Goal: Book appointment/travel/reservation

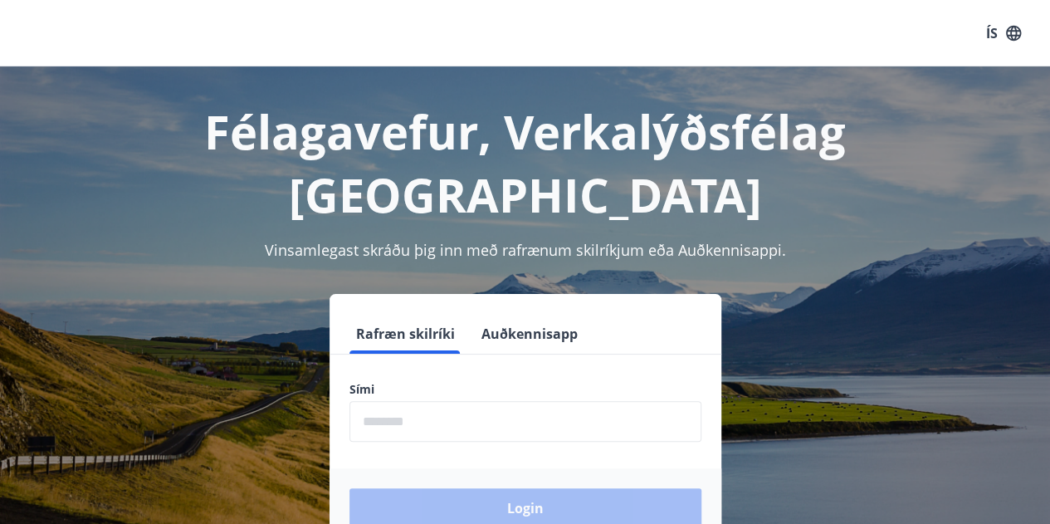
click at [405, 401] on input "phone" at bounding box center [525, 421] width 352 height 41
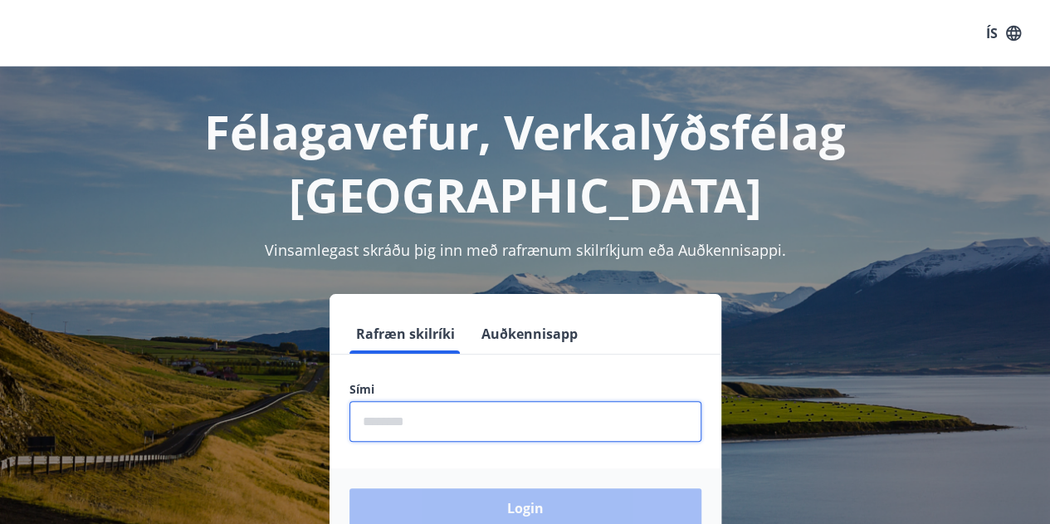
click at [437, 401] on input "phone" at bounding box center [525, 421] width 352 height 41
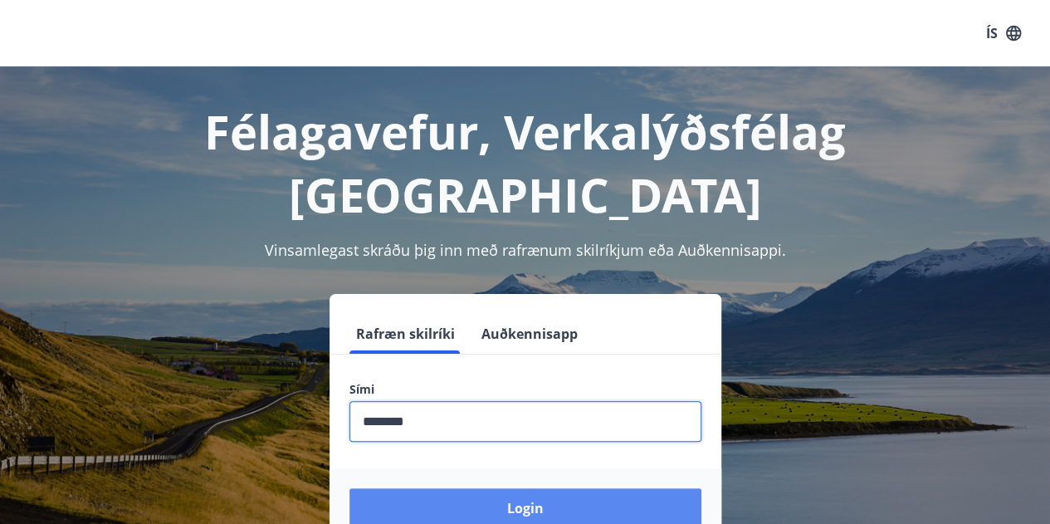
type input "********"
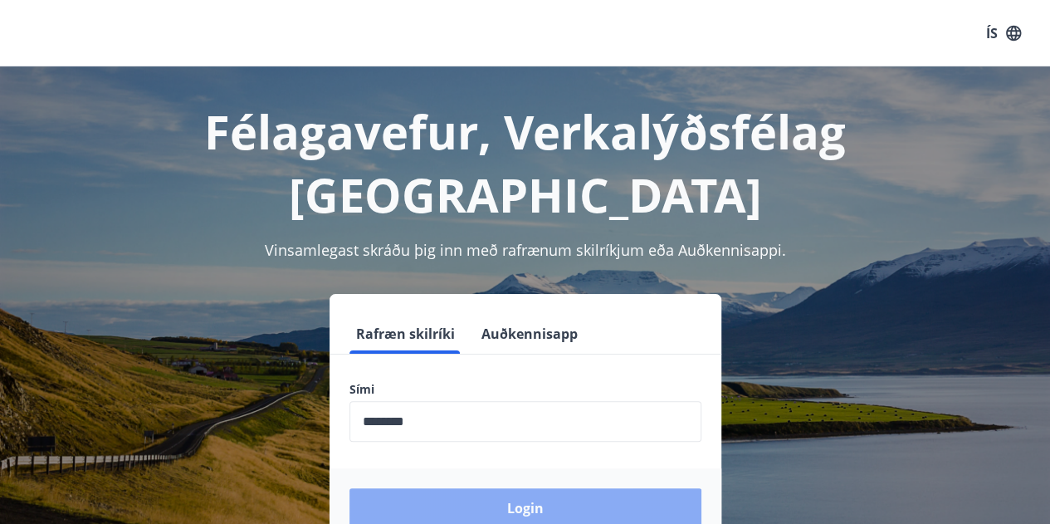
click at [495, 488] on button "Login" at bounding box center [525, 508] width 352 height 40
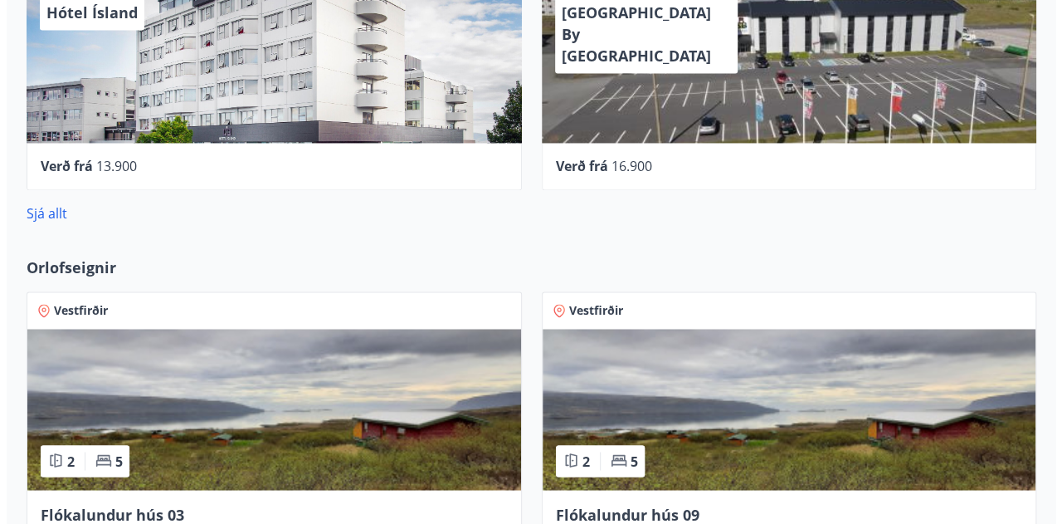
scroll to position [1244, 0]
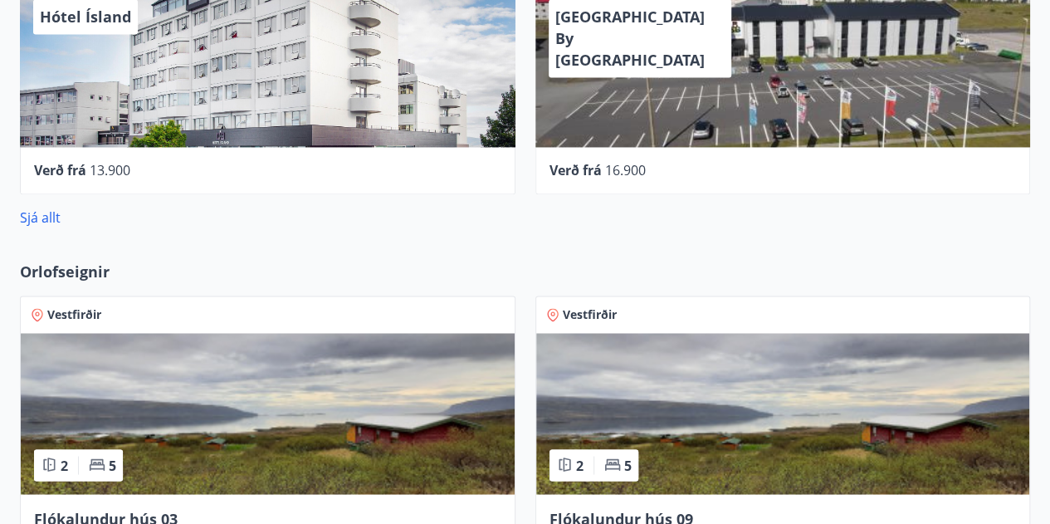
drag, startPoint x: 704, startPoint y: 87, endPoint x: 647, endPoint y: 141, distance: 78.7
click at [647, 141] on div "[GEOGRAPHIC_DATA] By [GEOGRAPHIC_DATA]" at bounding box center [782, 66] width 495 height 161
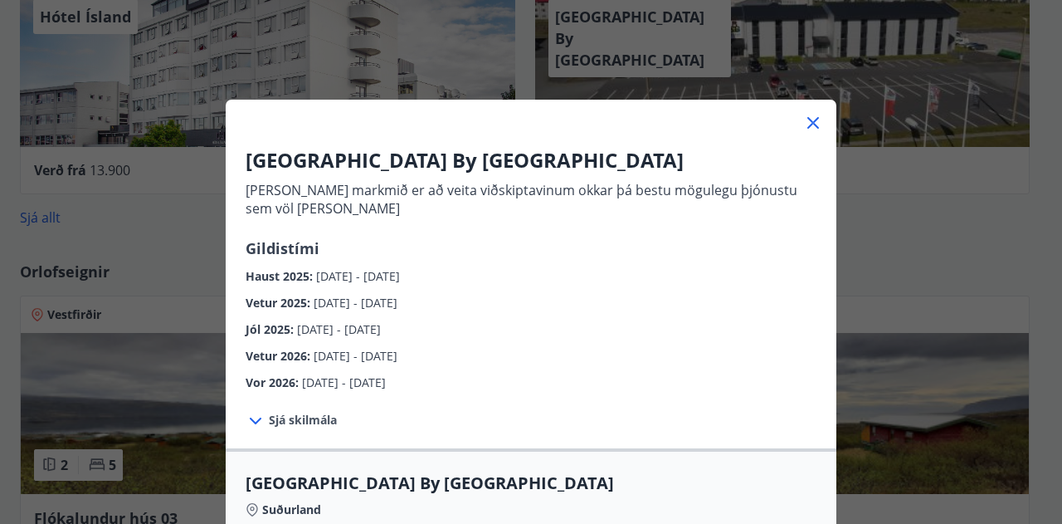
click at [278, 421] on span "Sjá skilmála" at bounding box center [303, 420] width 68 height 17
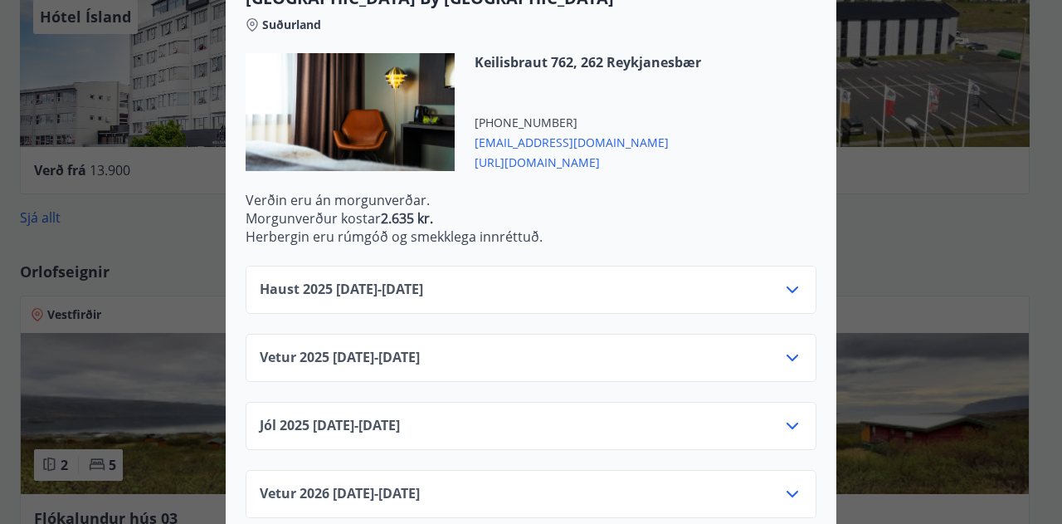
scroll to position [589, 0]
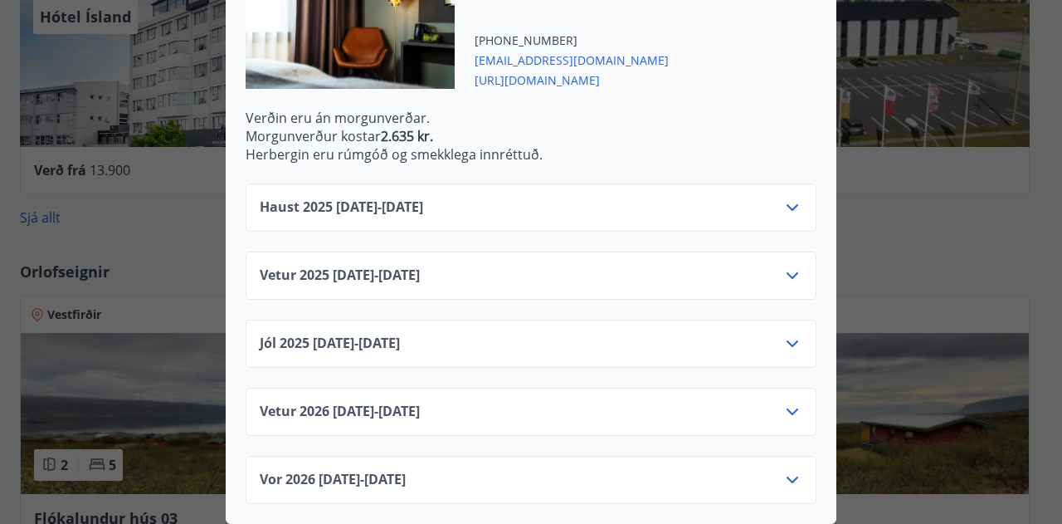
click at [713, 217] on div "Haust [PHONE_NUMBER][DATE] - [DATE]" at bounding box center [531, 214] width 543 height 33
click at [793, 217] on div "Haust [PHONE_NUMBER][DATE] - [DATE]" at bounding box center [531, 214] width 543 height 33
click at [790, 198] on icon at bounding box center [793, 208] width 20 height 20
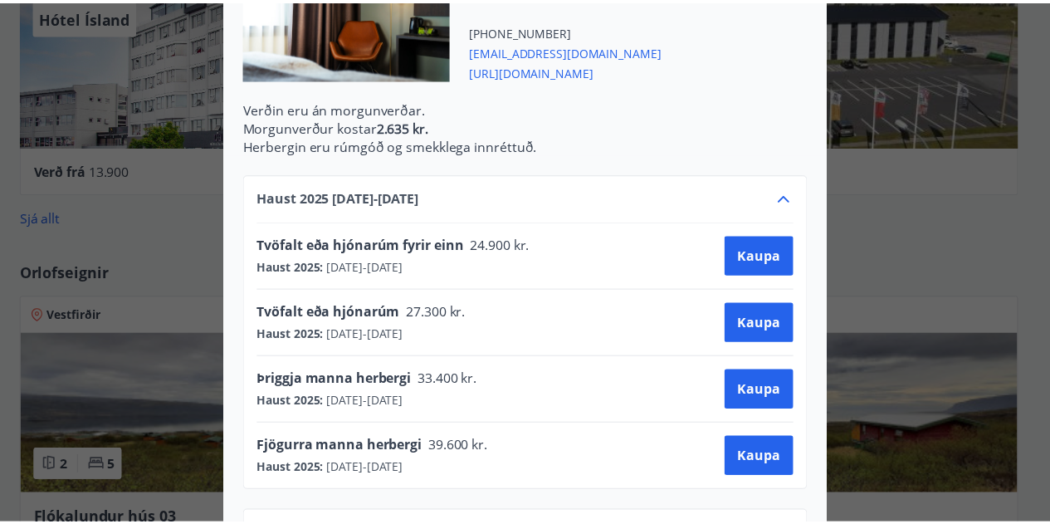
scroll to position [0, 0]
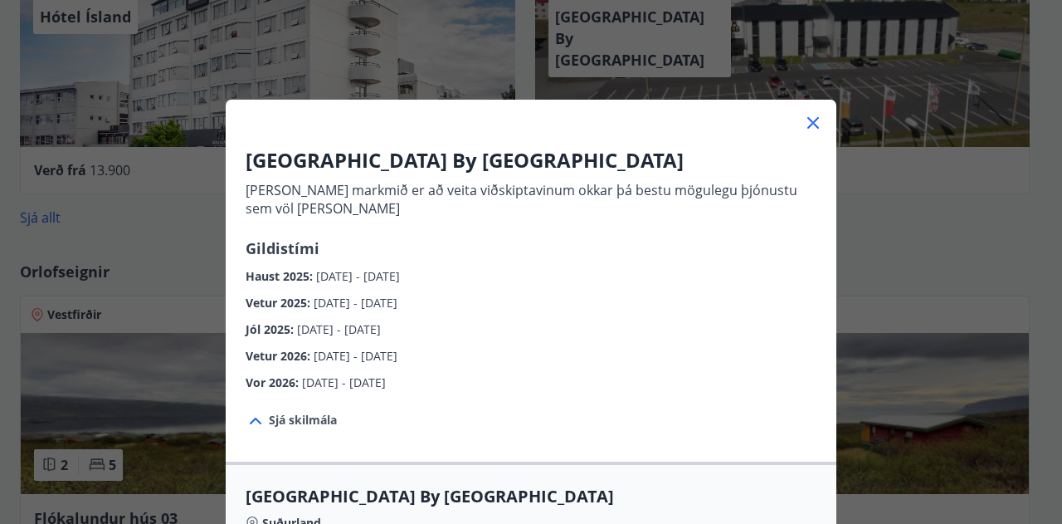
click at [941, 238] on div "[GEOGRAPHIC_DATA] By [GEOGRAPHIC_DATA] [PERSON_NAME] markmið er að veita viðski…" at bounding box center [531, 262] width 1062 height 524
click at [820, 124] on div at bounding box center [531, 116] width 611 height 33
click at [807, 117] on icon at bounding box center [813, 123] width 20 height 20
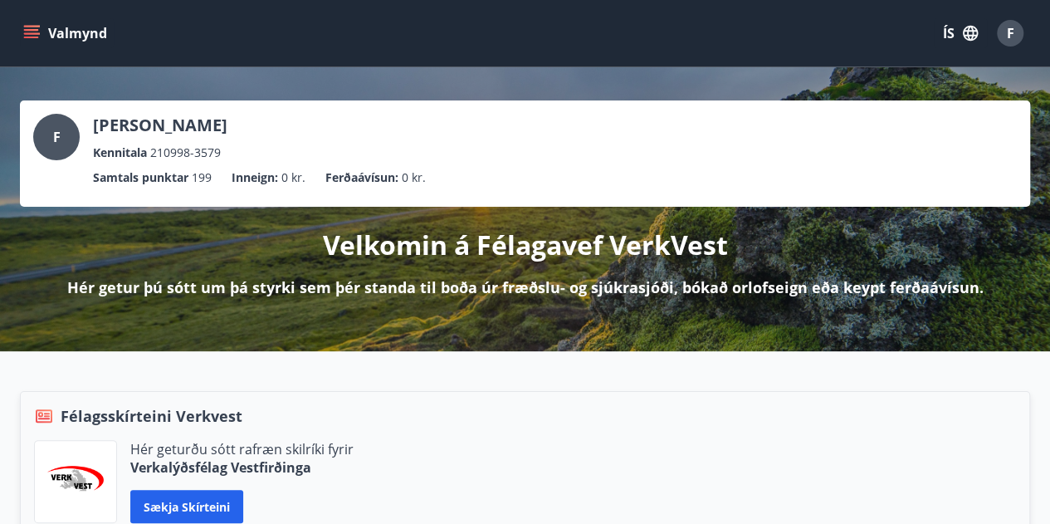
click at [86, 42] on button "Valmynd" at bounding box center [67, 33] width 94 height 30
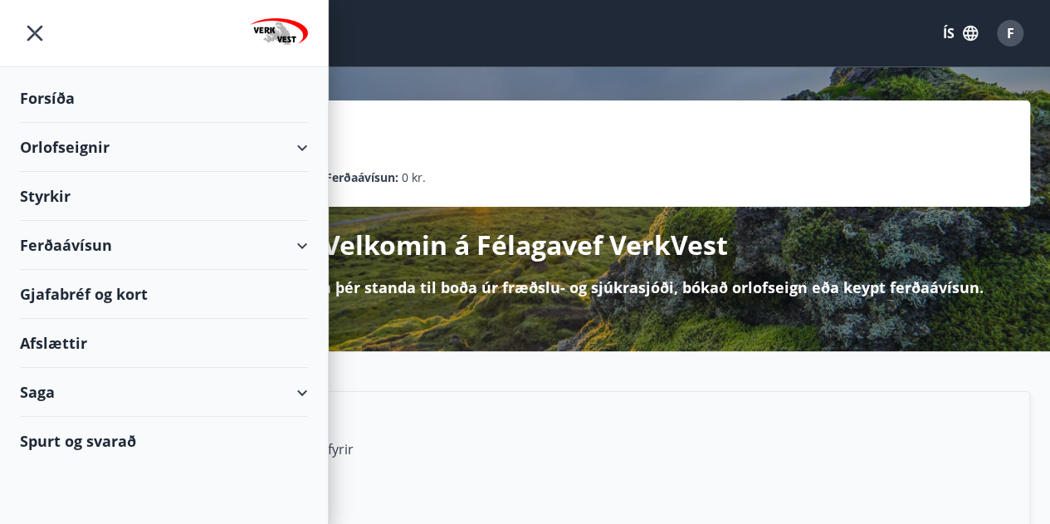
click at [43, 193] on div "Styrkir" at bounding box center [164, 196] width 288 height 49
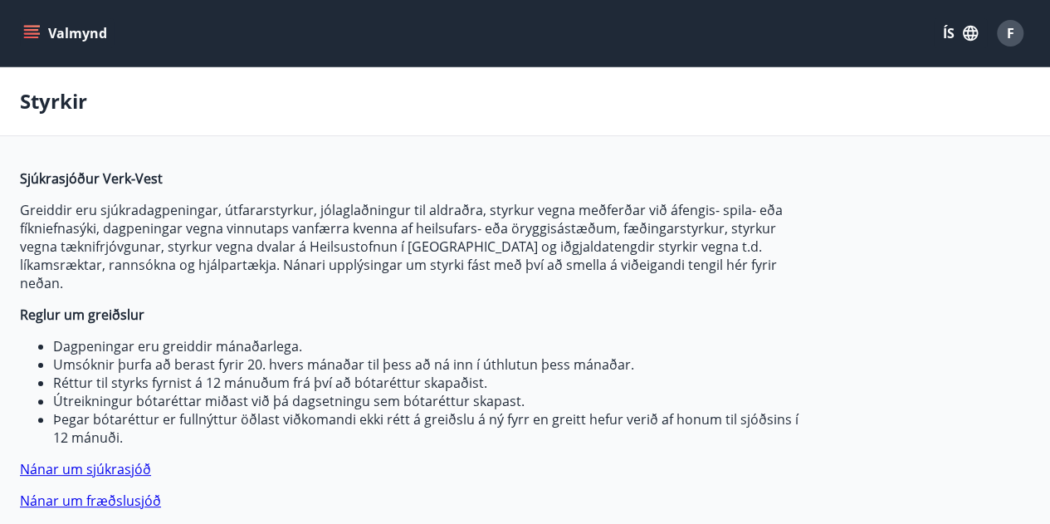
type input "***"
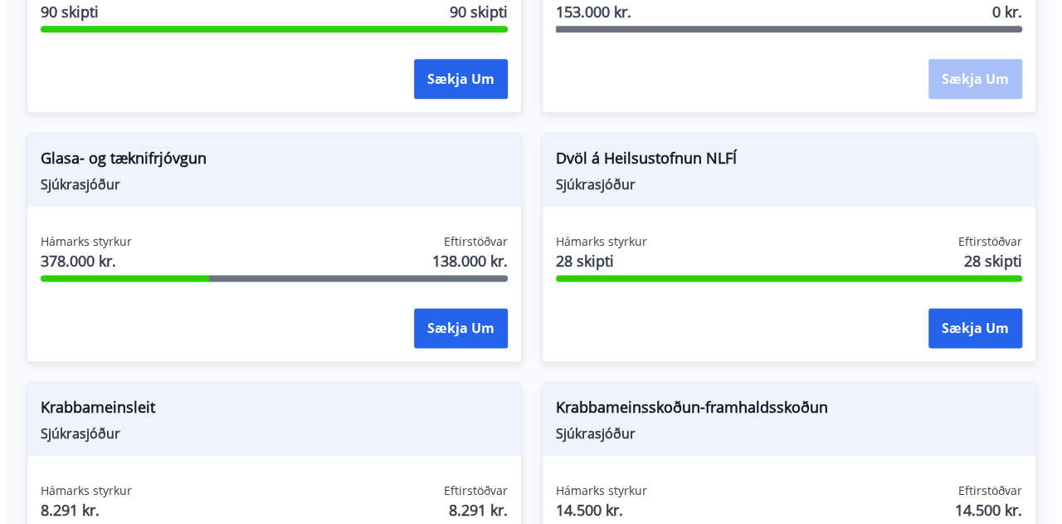
scroll to position [1042, 0]
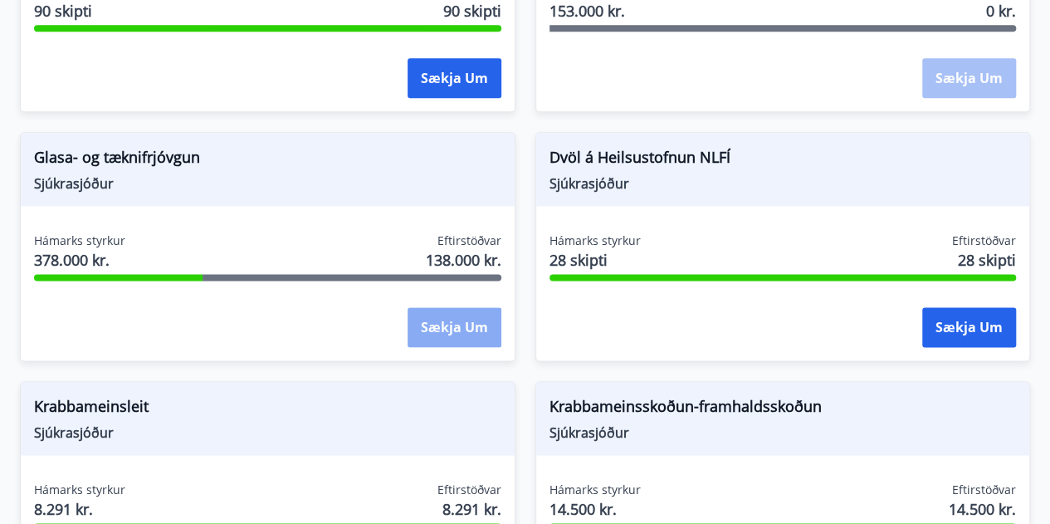
click at [412, 320] on button "Sækja um" at bounding box center [455, 327] width 94 height 40
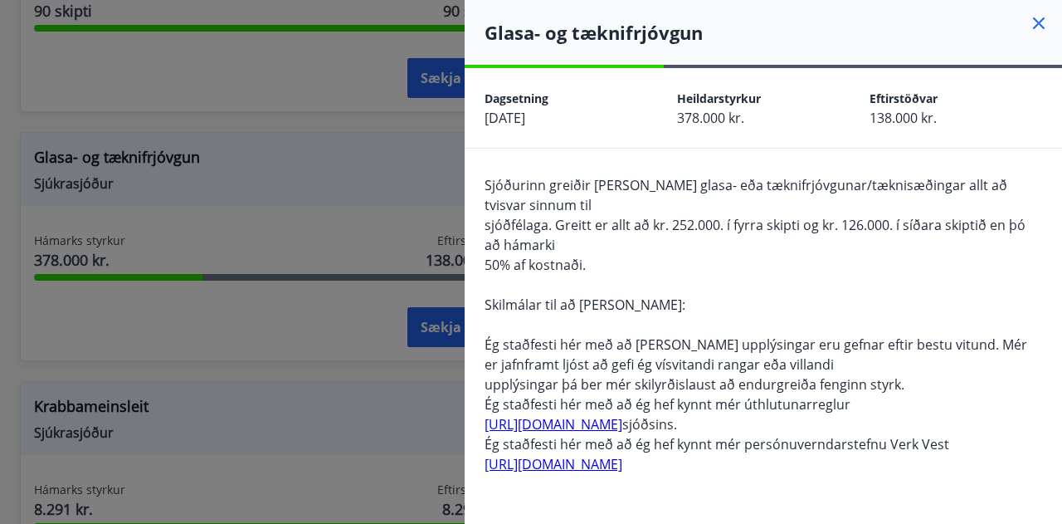
click at [693, 195] on div "Sjóðurinn greiðir [PERSON_NAME] glasa- eða tæknifrjóvgunar/tæknisæðingar allt a…" at bounding box center [764, 334] width 558 height 319
drag, startPoint x: 693, startPoint y: 195, endPoint x: 707, endPoint y: 213, distance: 23.1
click at [707, 213] on div "Sjóðurinn greiðir [PERSON_NAME] glasa- eða tæknifrjóvgunar/tæknisæðingar allt a…" at bounding box center [764, 334] width 558 height 319
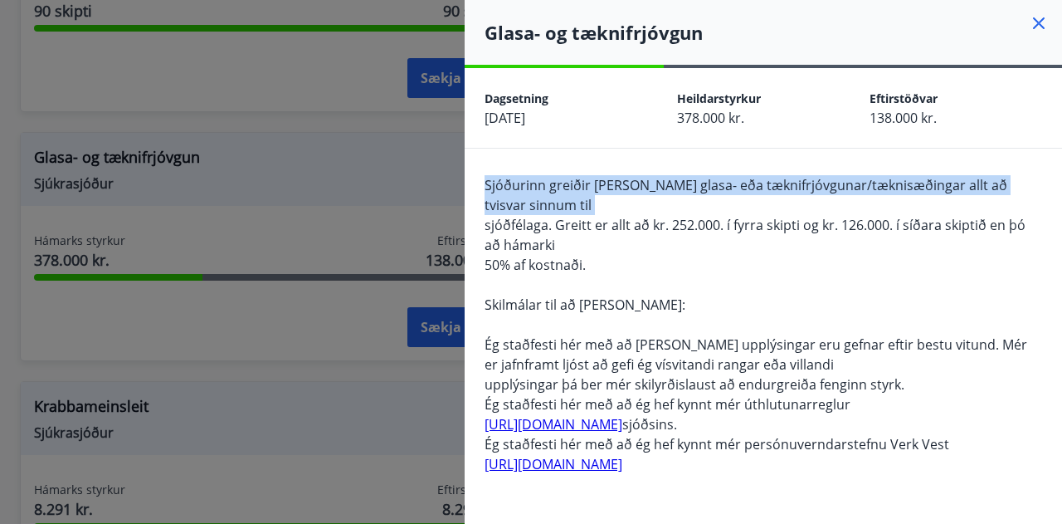
click at [707, 213] on div "Sjóðurinn greiðir [PERSON_NAME] glasa- eða tæknifrjóvgunar/tæknisæðingar allt a…" at bounding box center [764, 334] width 558 height 319
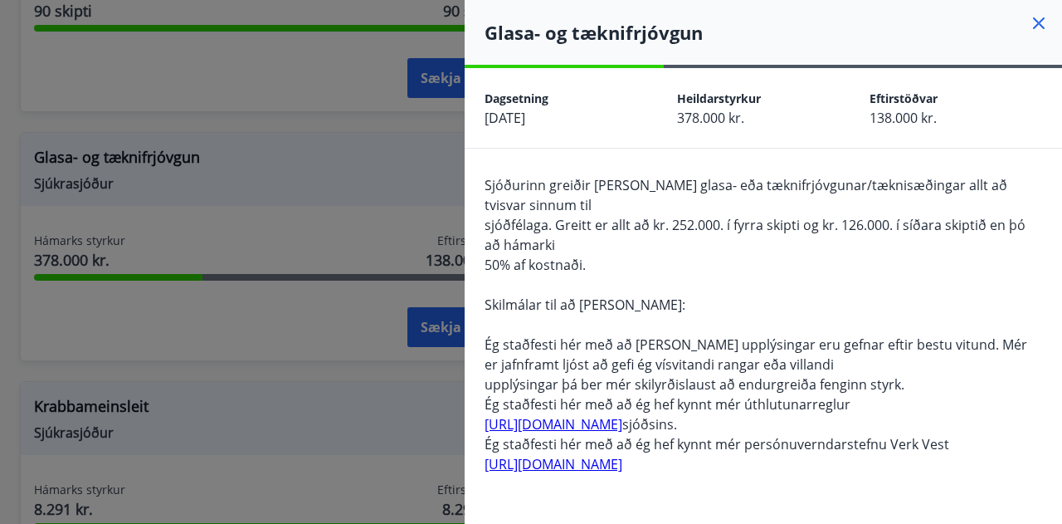
click at [709, 243] on div "Sjóðurinn greiðir [PERSON_NAME] glasa- eða tæknifrjóvgunar/tæknisæðingar allt a…" at bounding box center [764, 334] width 558 height 319
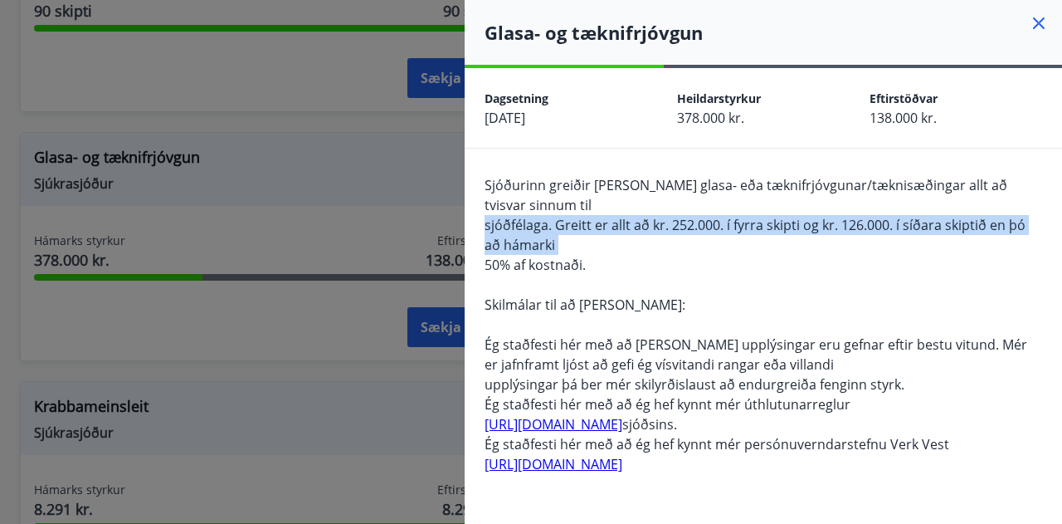
click at [709, 243] on div "Sjóðurinn greiðir [PERSON_NAME] glasa- eða tæknifrjóvgunar/tæknisæðingar allt a…" at bounding box center [764, 334] width 558 height 319
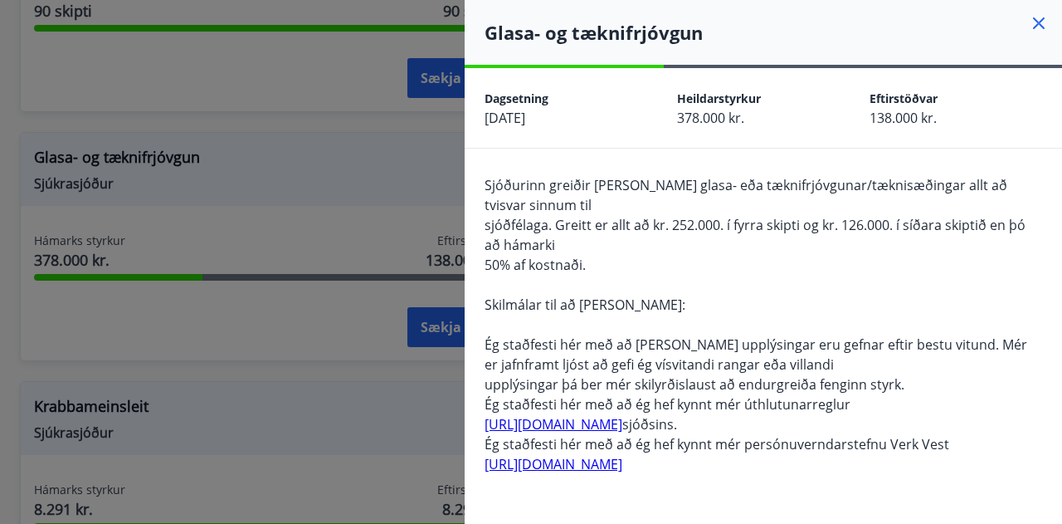
click at [744, 204] on div "Sjóðurinn greiðir [PERSON_NAME] glasa- eða tæknifrjóvgunar/tæknisæðingar allt a…" at bounding box center [764, 334] width 558 height 319
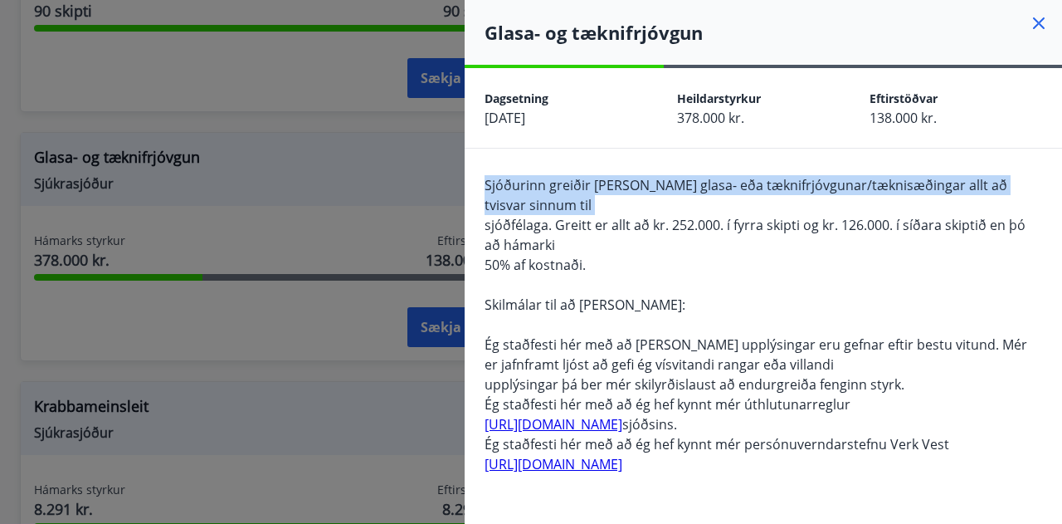
click at [744, 204] on div "Sjóðurinn greiðir [PERSON_NAME] glasa- eða tæknifrjóvgunar/tæknisæðingar allt a…" at bounding box center [764, 334] width 558 height 319
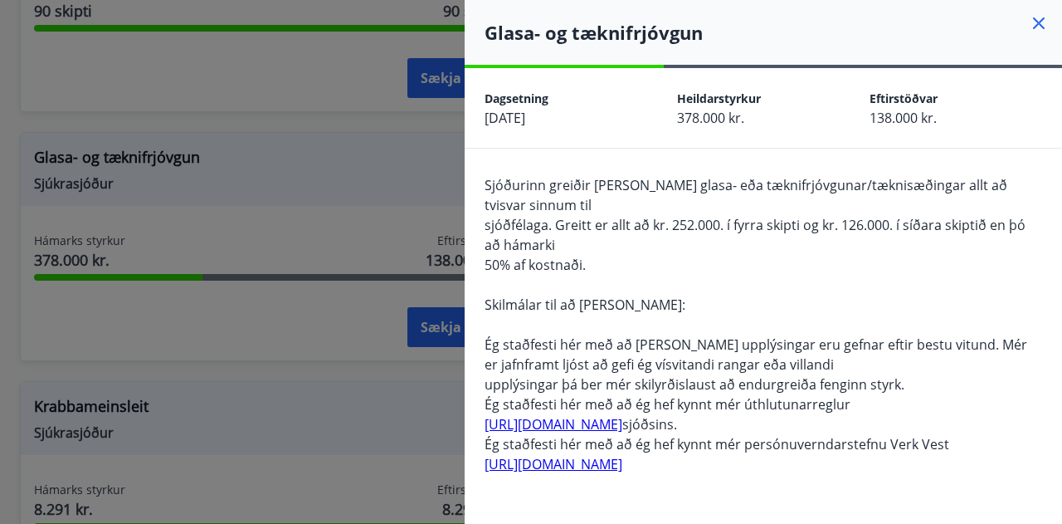
click at [755, 243] on div "Sjóðurinn greiðir [PERSON_NAME] glasa- eða tæknifrjóvgunar/tæknisæðingar allt a…" at bounding box center [764, 334] width 558 height 319
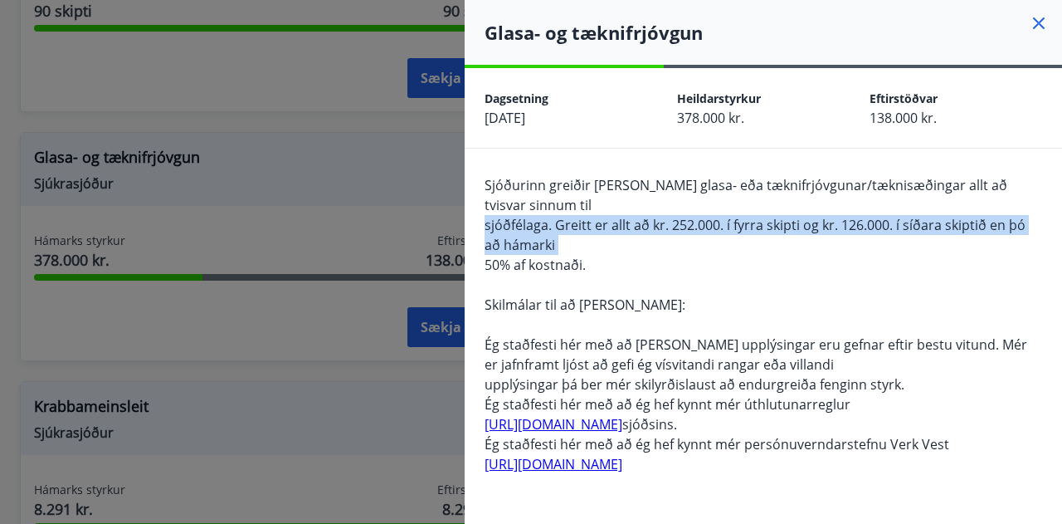
click at [755, 243] on div "Sjóðurinn greiðir [PERSON_NAME] glasa- eða tæknifrjóvgunar/tæknisæðingar allt a…" at bounding box center [764, 334] width 558 height 319
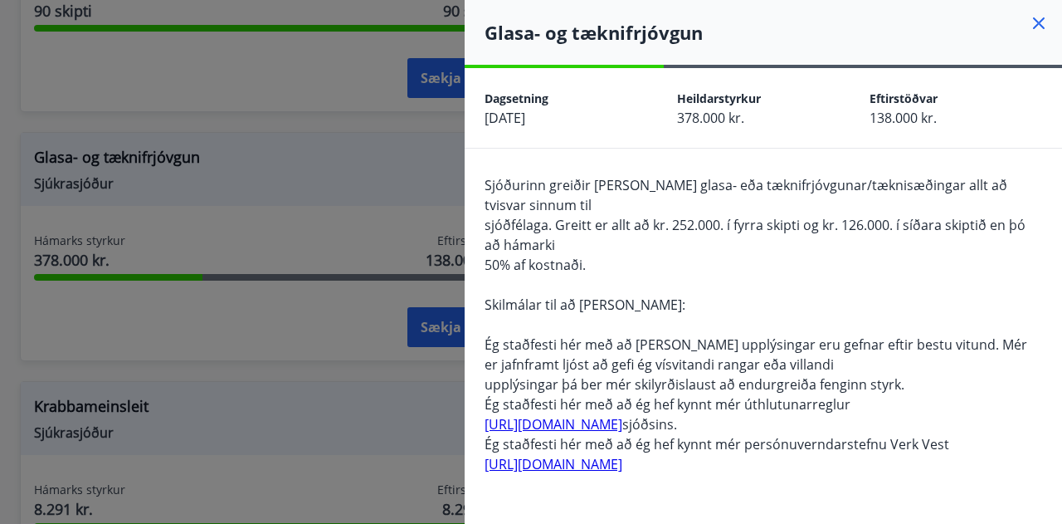
click at [766, 304] on div "Sjóðurinn greiðir [PERSON_NAME] glasa- eða tæknifrjóvgunar/tæknisæðingar allt a…" at bounding box center [764, 334] width 558 height 319
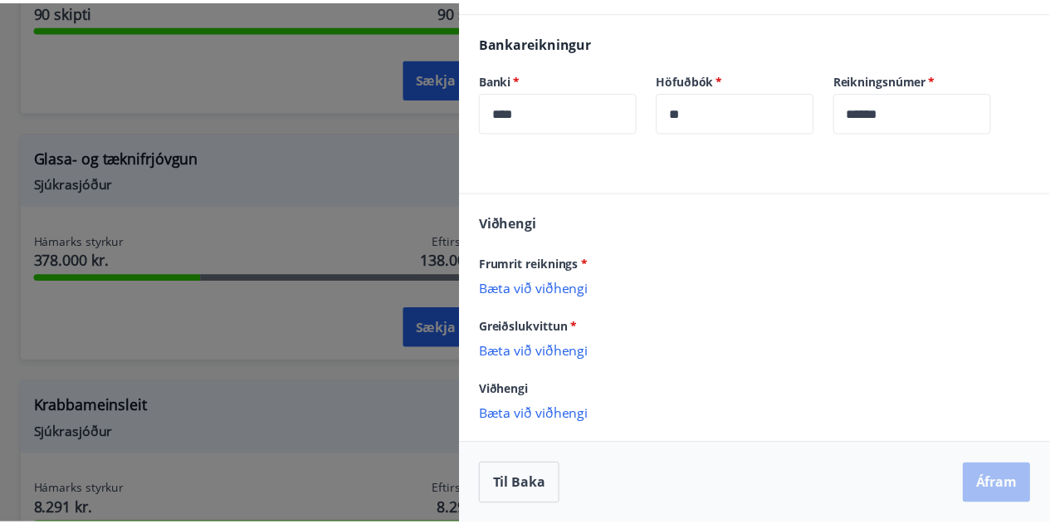
scroll to position [0, 0]
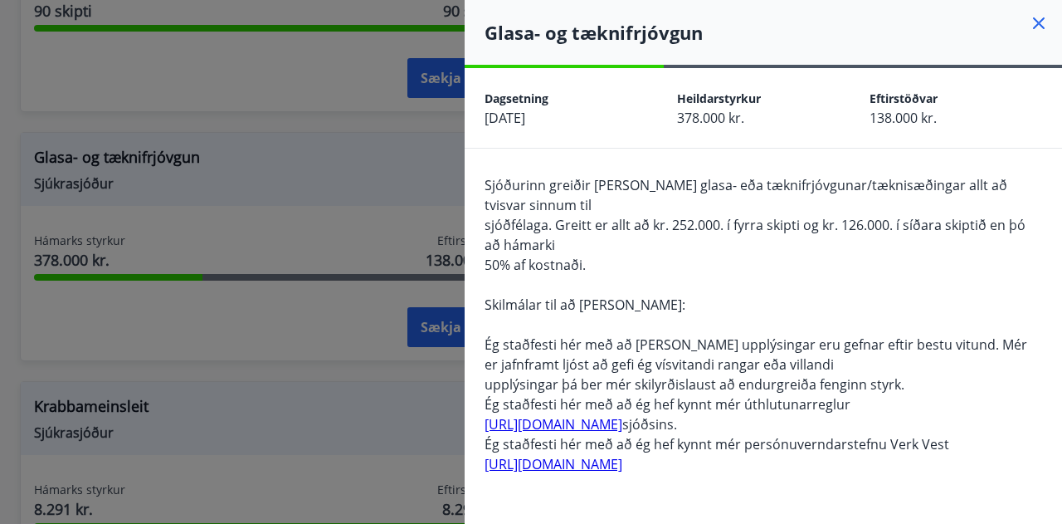
click at [1033, 22] on icon at bounding box center [1039, 23] width 20 height 20
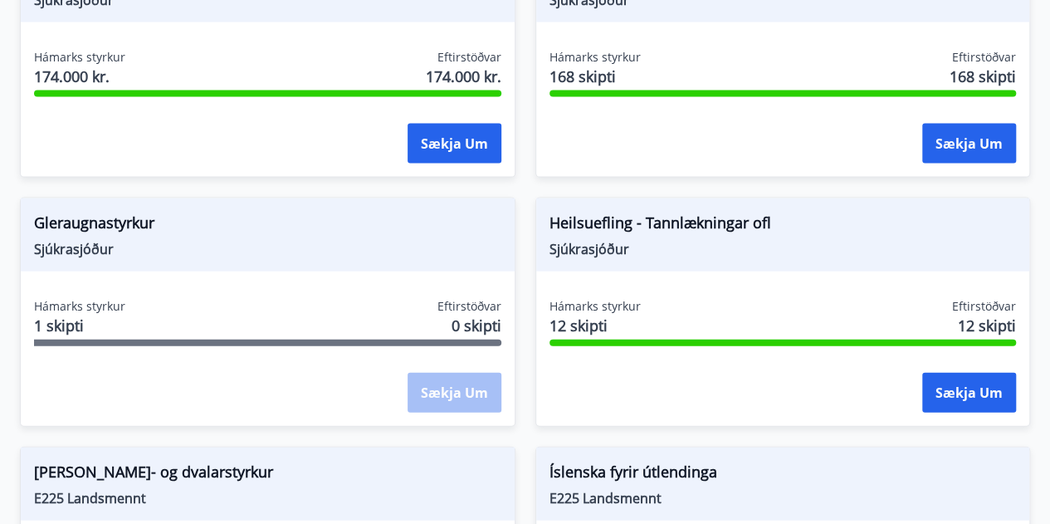
scroll to position [1673, 0]
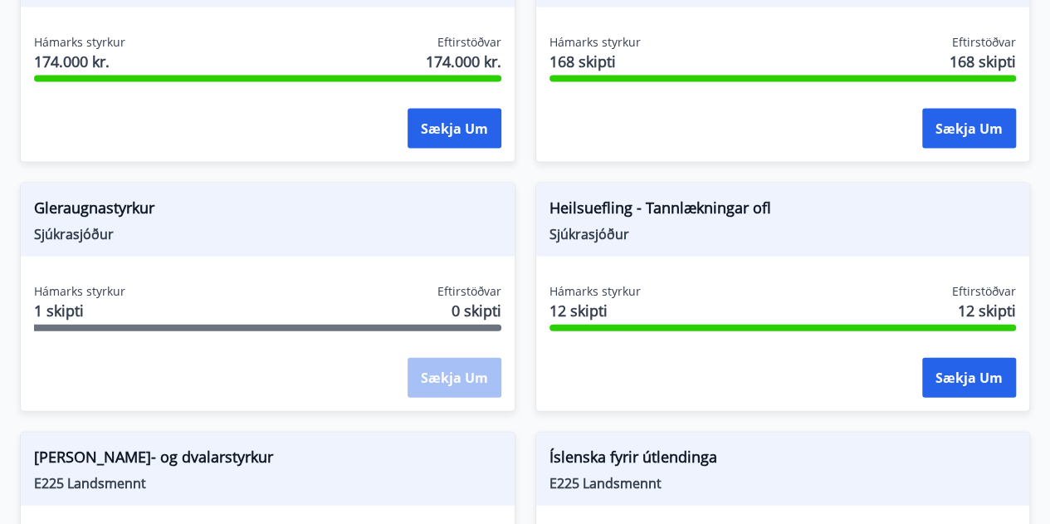
click at [119, 474] on span "E225 Landsmennt" at bounding box center [267, 483] width 467 height 18
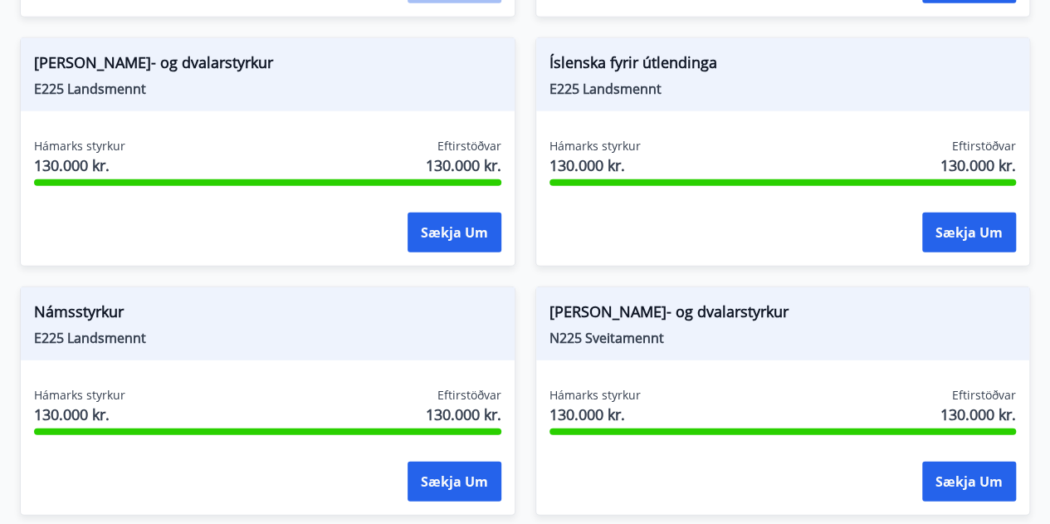
scroll to position [2133, 0]
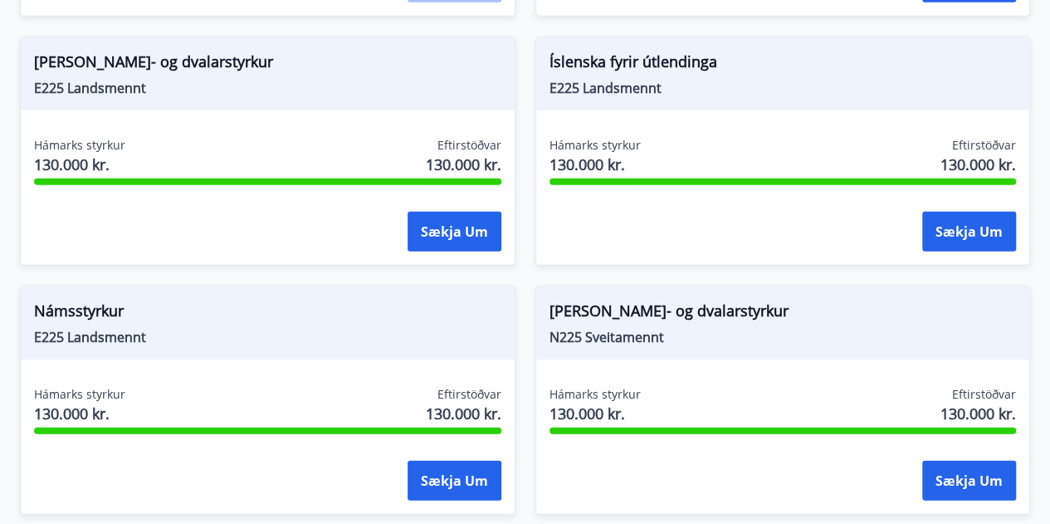
click at [86, 55] on span "[PERSON_NAME]- og dvalarstyrkur" at bounding box center [267, 65] width 467 height 28
click at [461, 212] on button "Sækja um" at bounding box center [455, 232] width 94 height 40
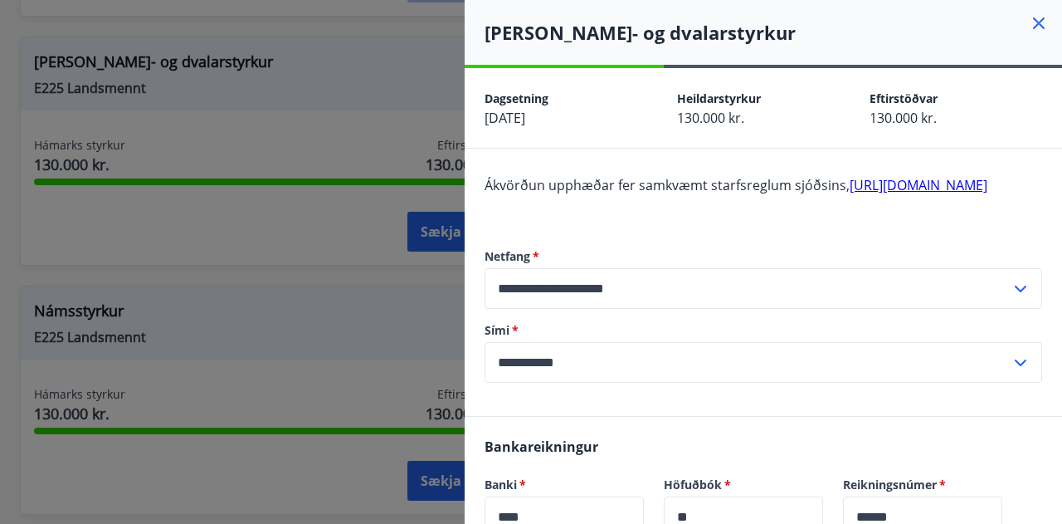
click at [850, 194] on link "[URL][DOMAIN_NAME]" at bounding box center [919, 185] width 138 height 18
click at [377, 168] on div at bounding box center [531, 262] width 1062 height 524
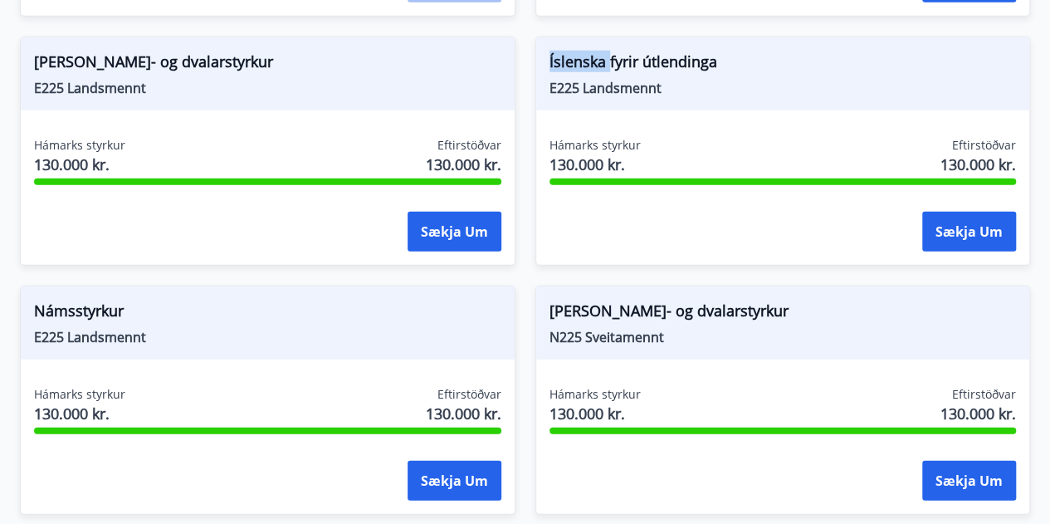
click at [377, 168] on div "Hámarks styrkur 130.000 kr. Eftirstöðvar 130.000 kr. Sækja um" at bounding box center [268, 197] width 494 height 121
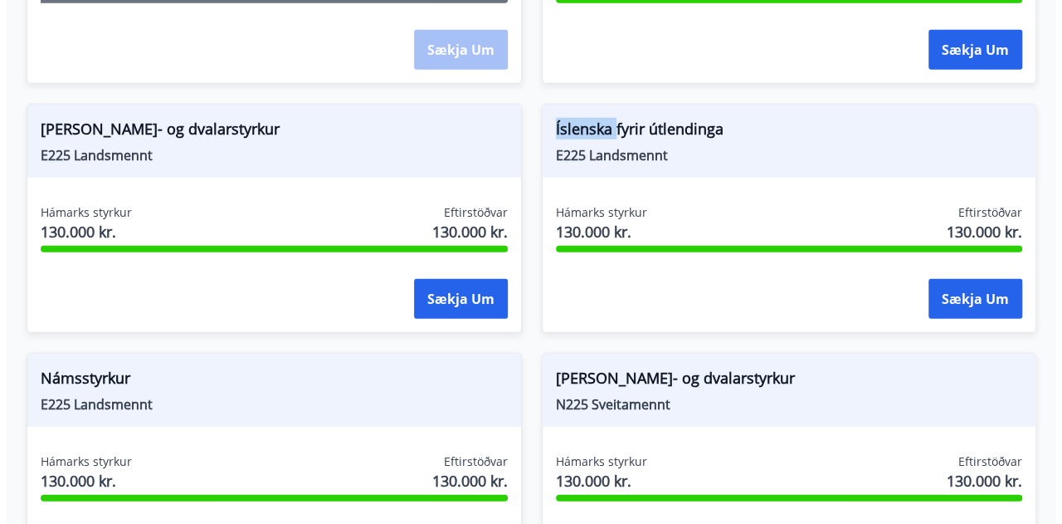
scroll to position [2049, 0]
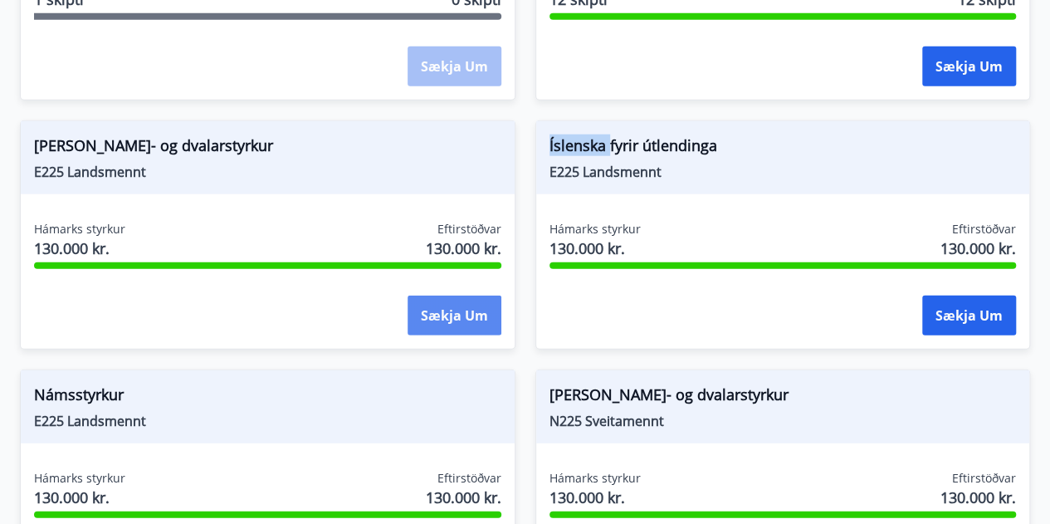
click at [456, 295] on button "Sækja um" at bounding box center [455, 315] width 94 height 40
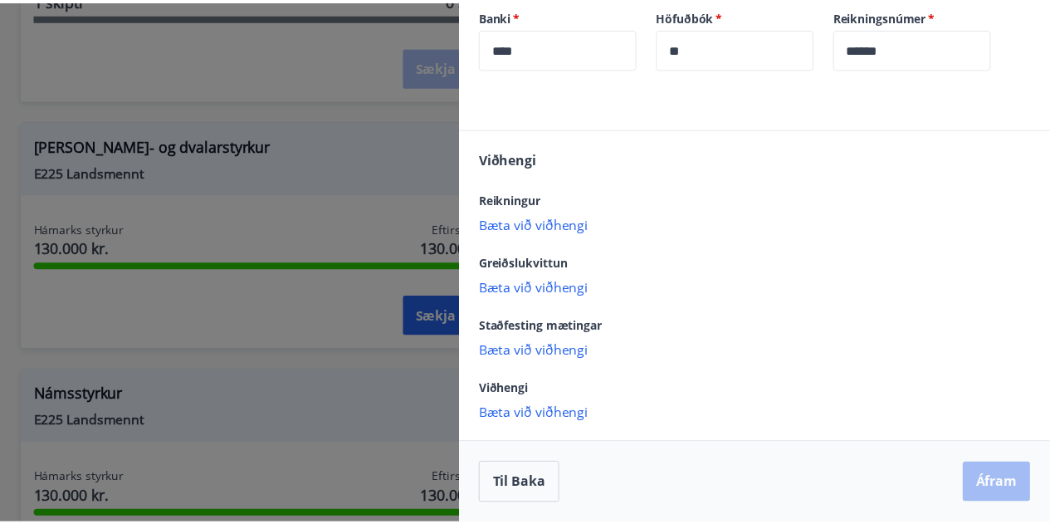
scroll to position [0, 0]
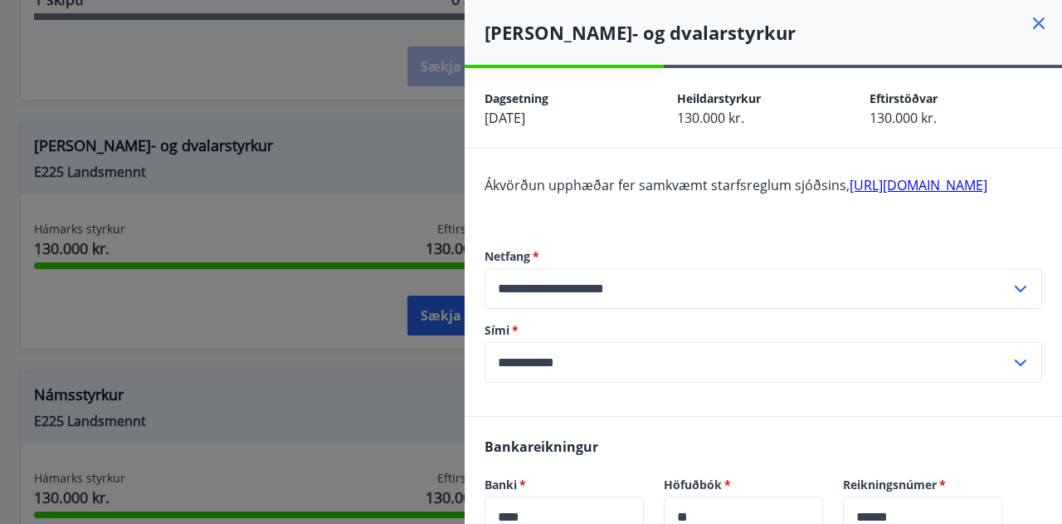
click at [408, 296] on div at bounding box center [531, 262] width 1062 height 524
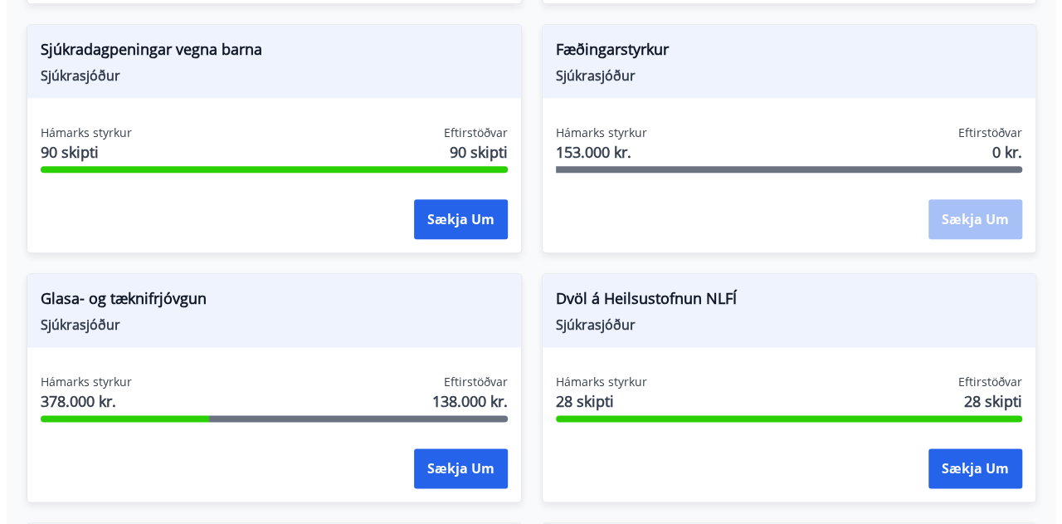
scroll to position [904, 0]
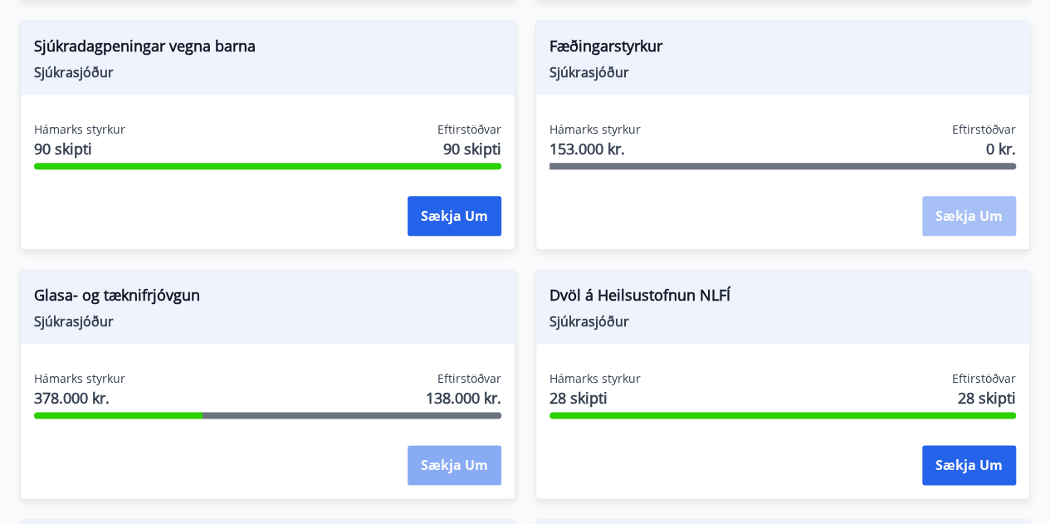
click at [447, 448] on button "Sækja um" at bounding box center [455, 465] width 94 height 40
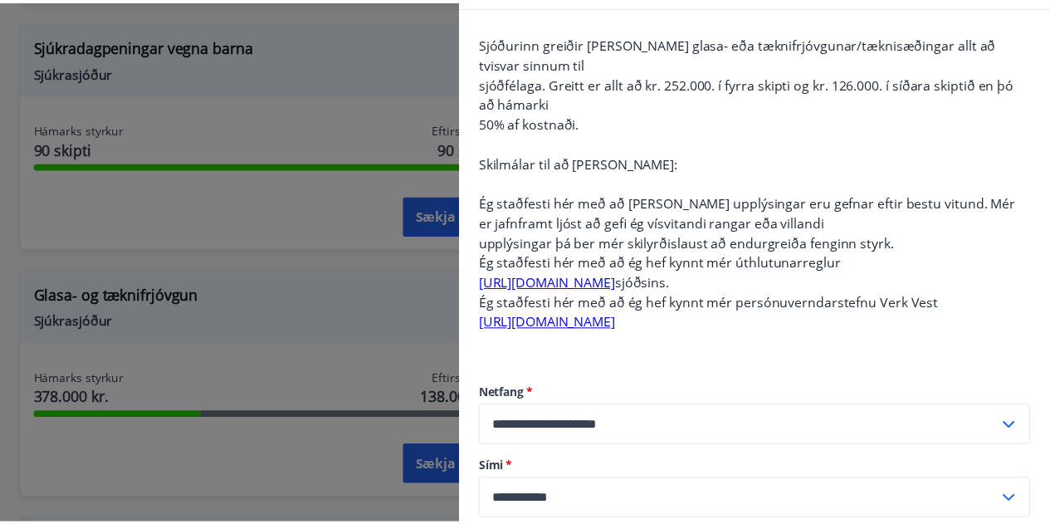
scroll to position [162, 0]
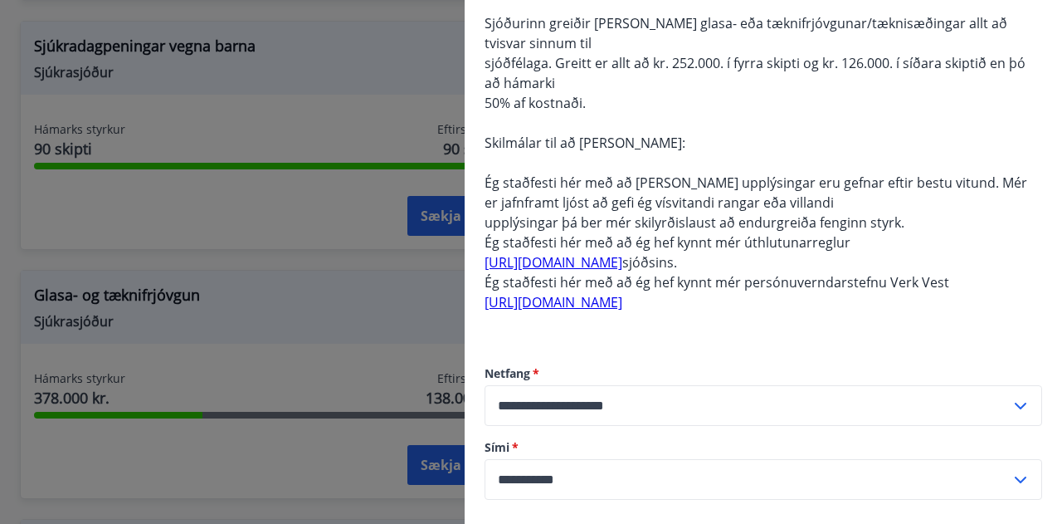
click at [622, 269] on link "[URL][DOMAIN_NAME]" at bounding box center [554, 262] width 138 height 18
click at [242, 117] on div at bounding box center [531, 262] width 1062 height 524
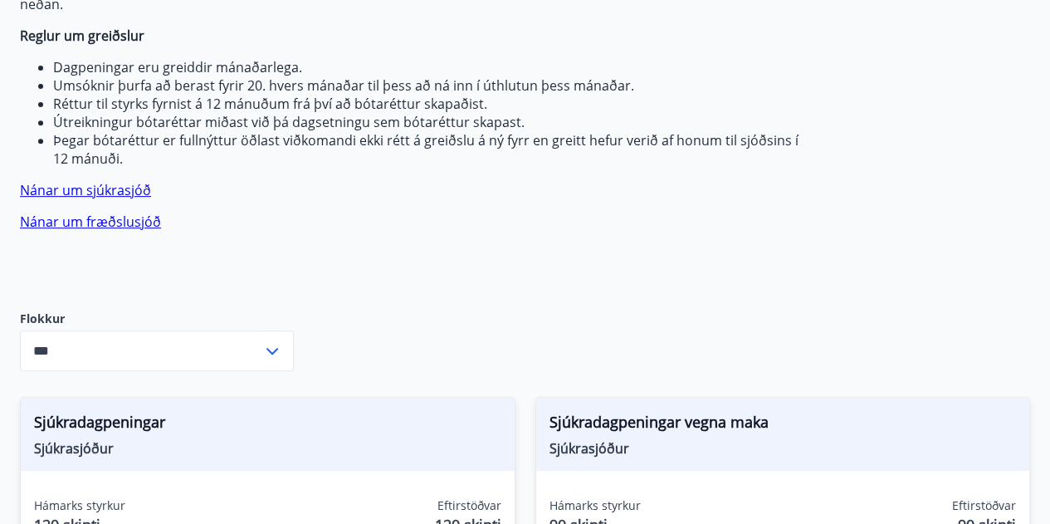
scroll to position [0, 0]
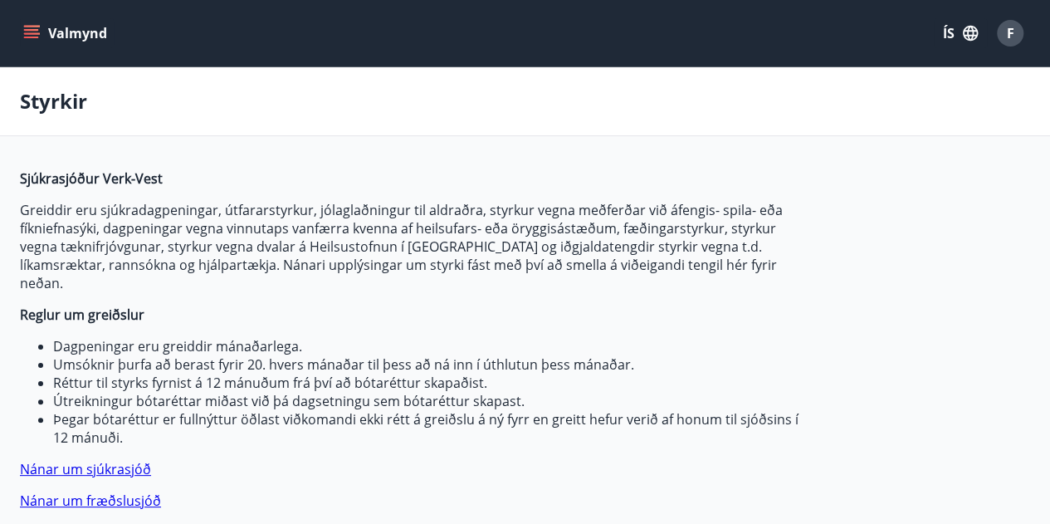
click at [61, 33] on button "Valmynd" at bounding box center [67, 33] width 94 height 30
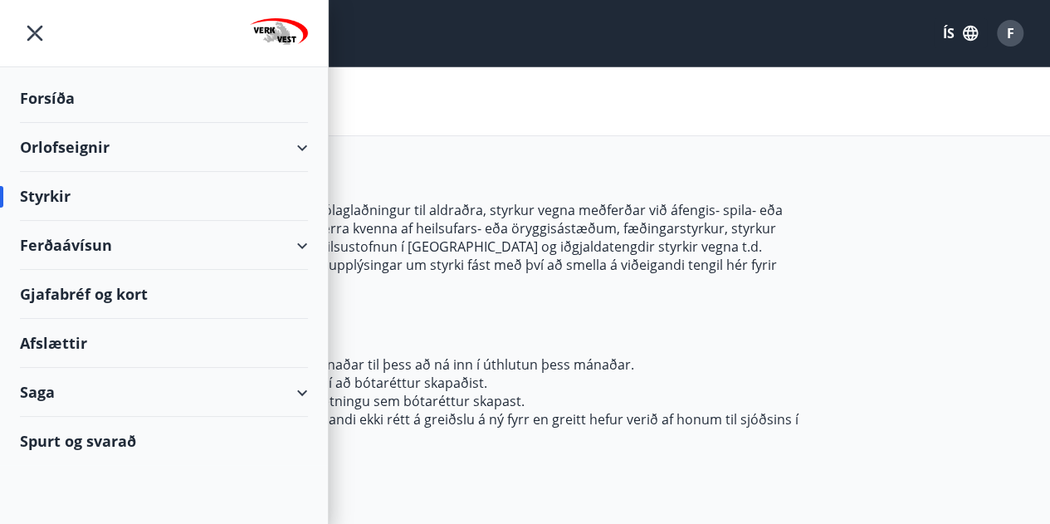
click at [100, 242] on div "Ferðaávísun" at bounding box center [164, 245] width 288 height 49
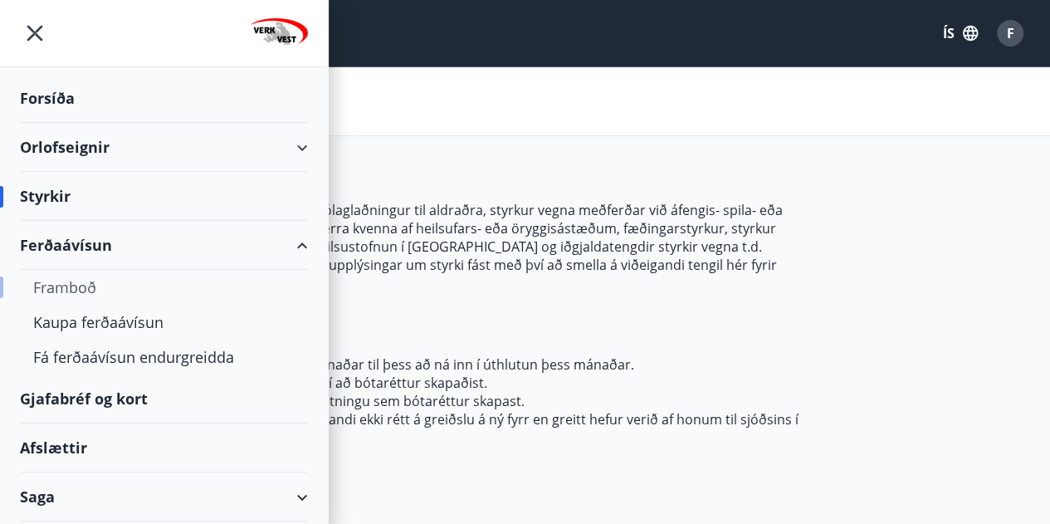
click at [69, 290] on div "Framboð" at bounding box center [163, 287] width 261 height 35
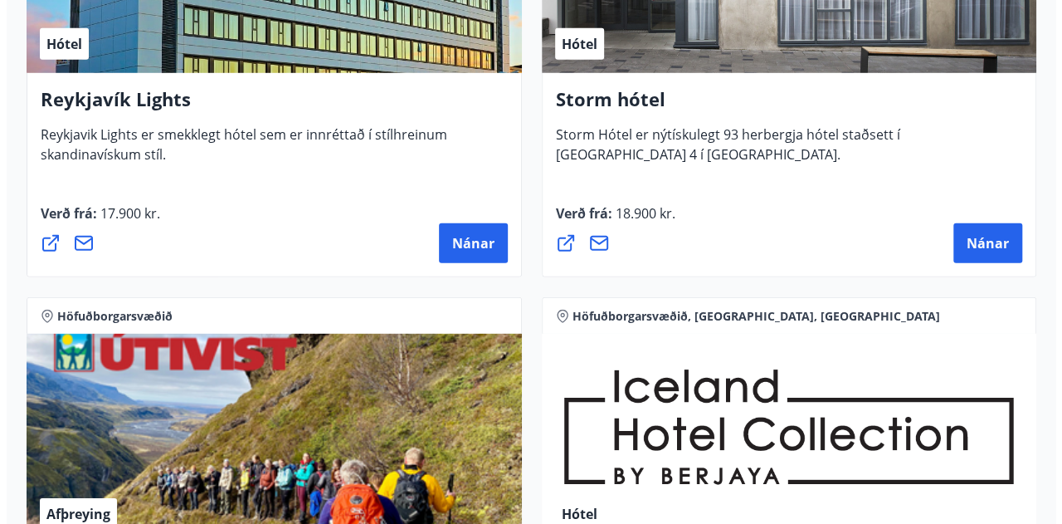
scroll to position [2351, 0]
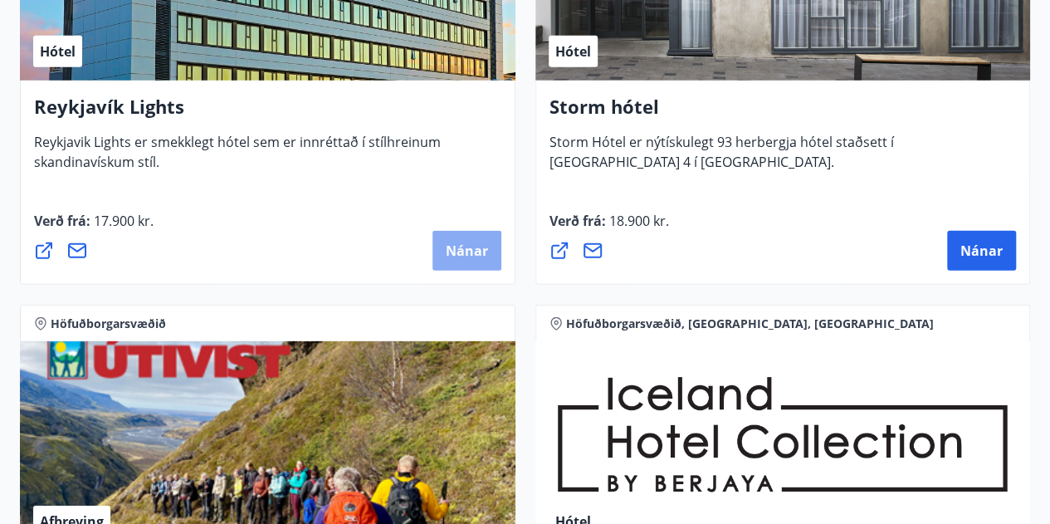
click at [481, 238] on button "Nánar" at bounding box center [466, 251] width 69 height 40
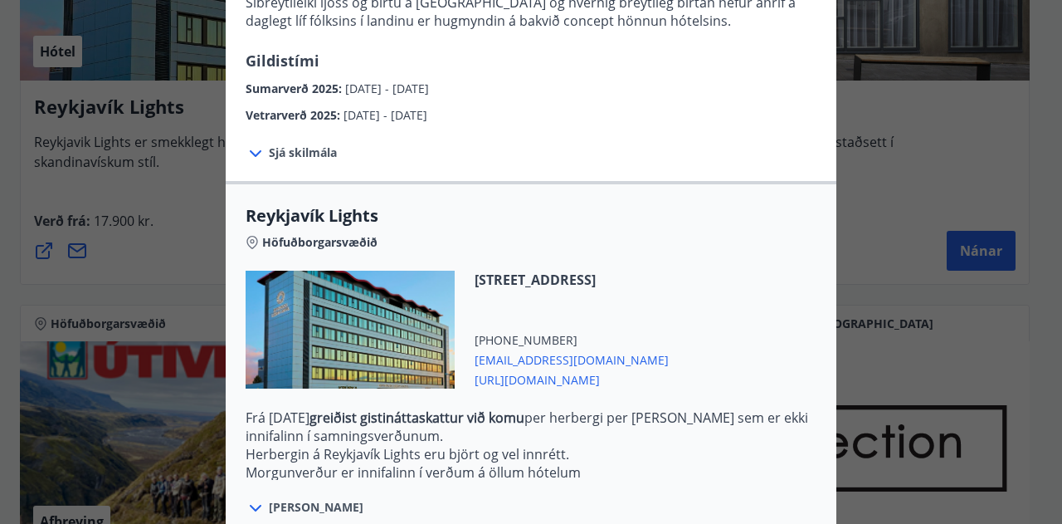
scroll to position [521, 0]
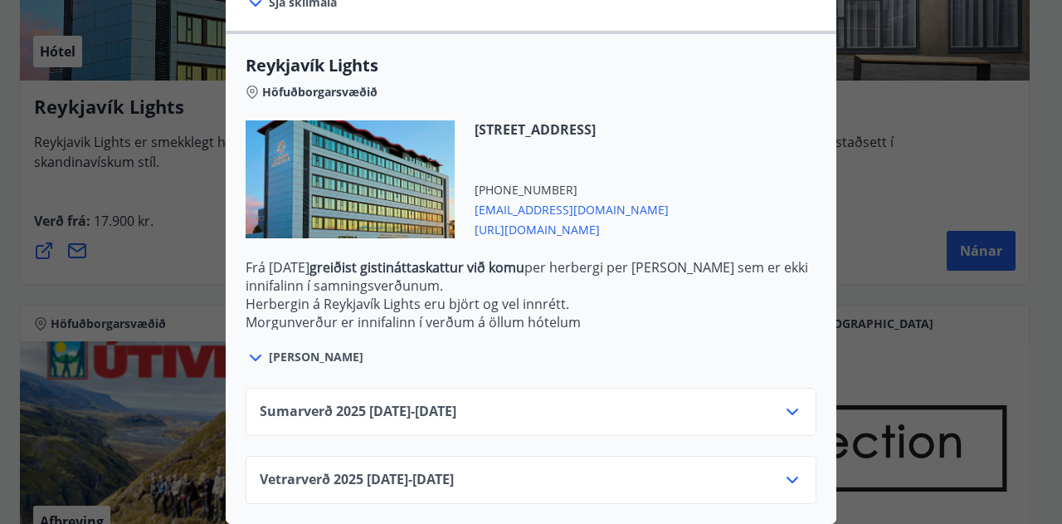
click at [422, 471] on span "Vetrarverð [PHONE_NUMBER][DATE] - [DATE]" at bounding box center [357, 480] width 194 height 20
click at [794, 470] on icon at bounding box center [793, 480] width 20 height 20
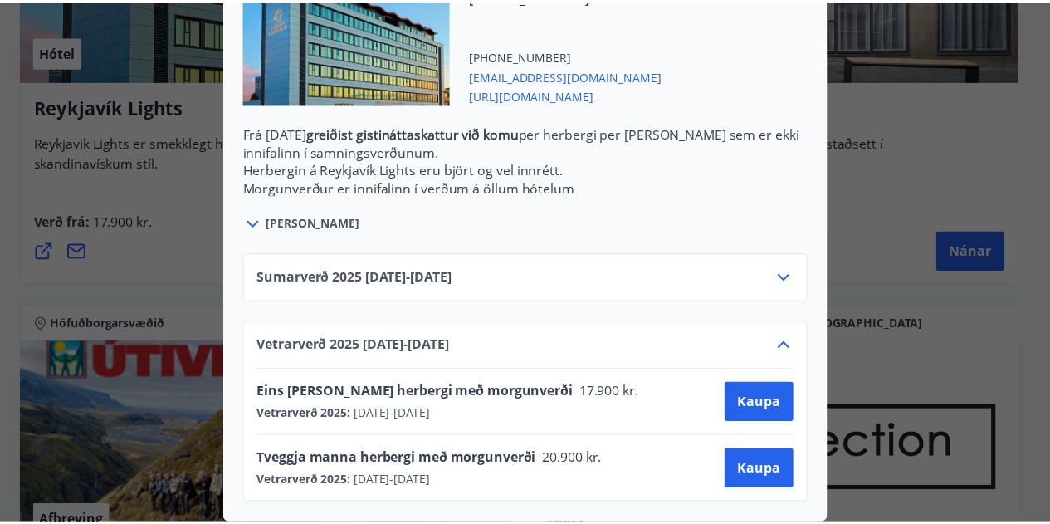
scroll to position [0, 0]
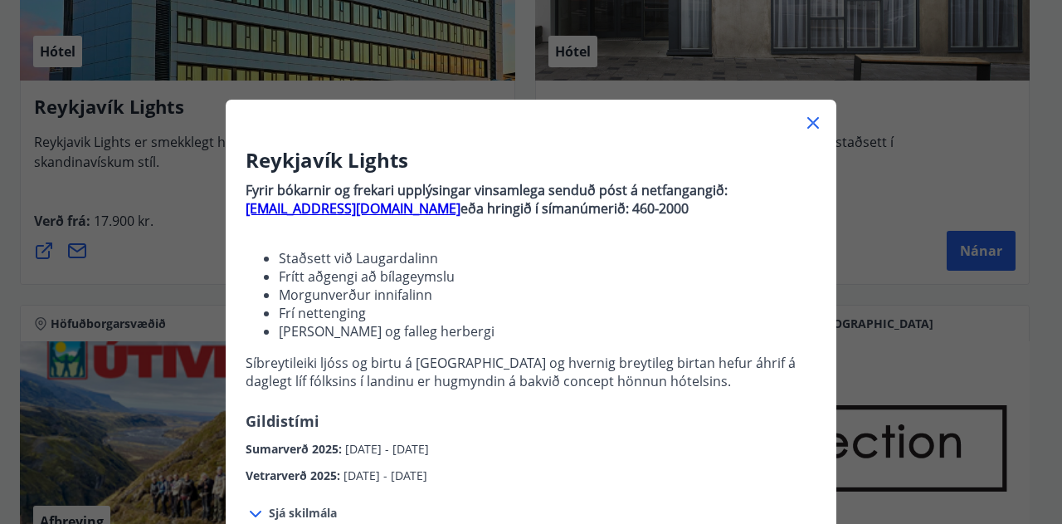
click at [863, 222] on div "Reykjavík Lights Fyrir bókarnir og frekari upplýsingar vinsamlega senduð póst á…" at bounding box center [531, 262] width 1062 height 524
click at [809, 120] on icon at bounding box center [814, 123] width 12 height 12
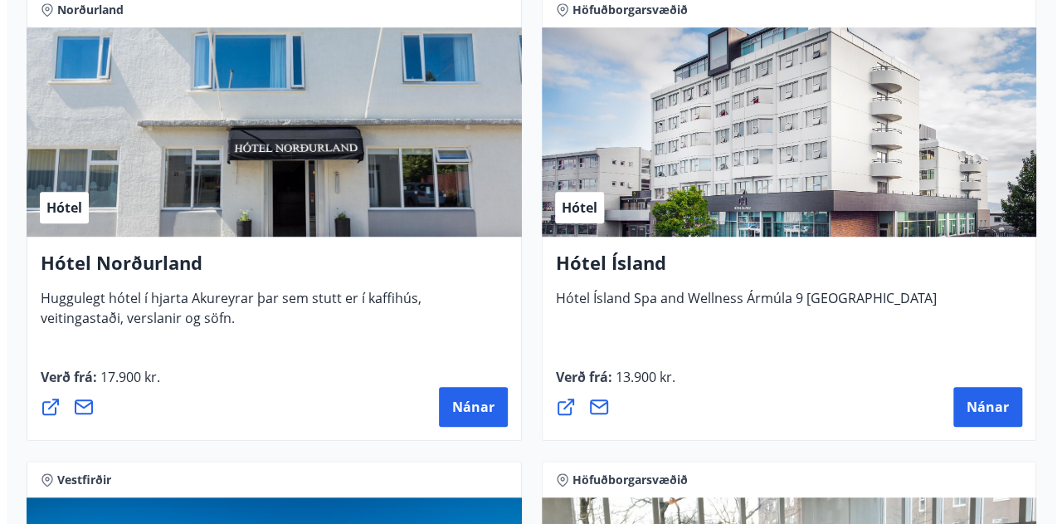
scroll to position [3604, 0]
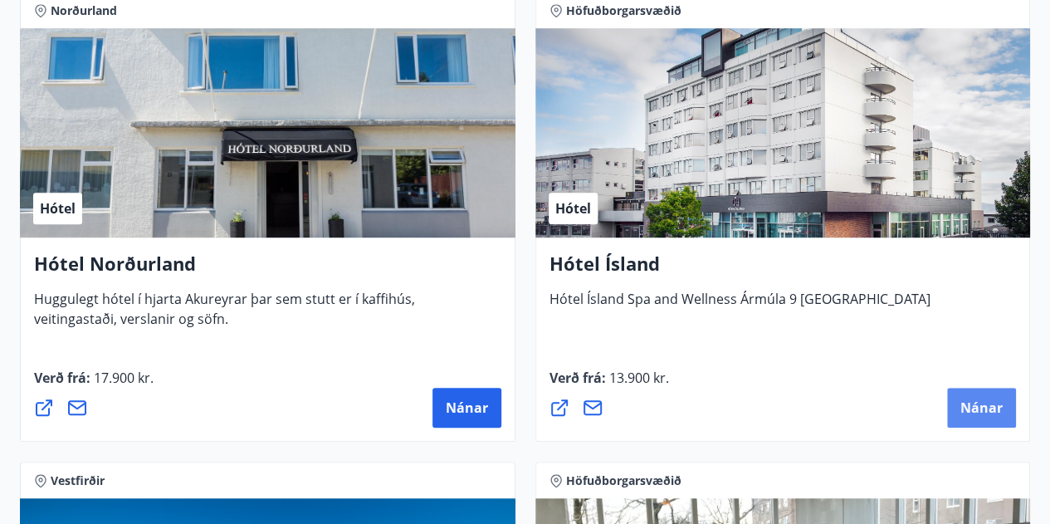
click at [981, 415] on span "Nánar" at bounding box center [981, 407] width 42 height 18
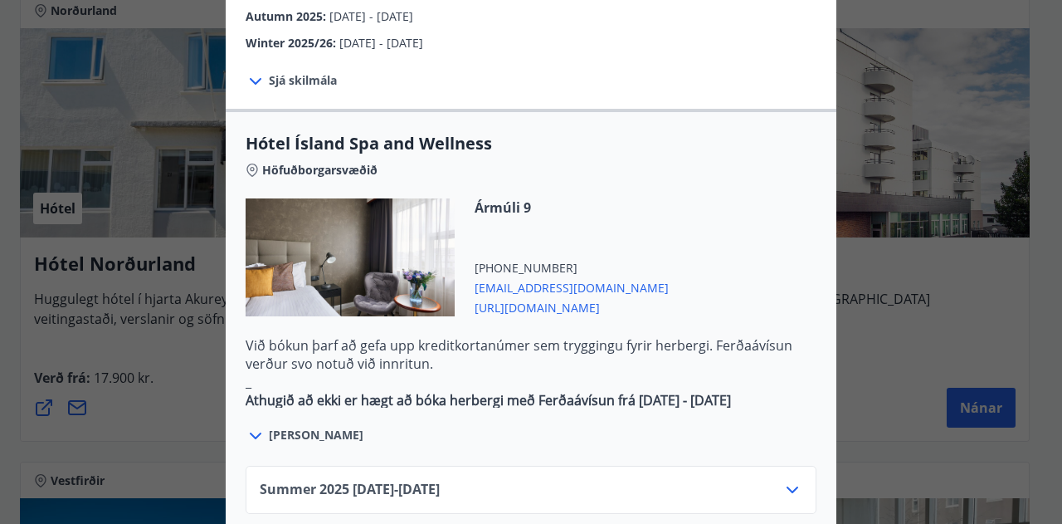
scroll to position [886, 0]
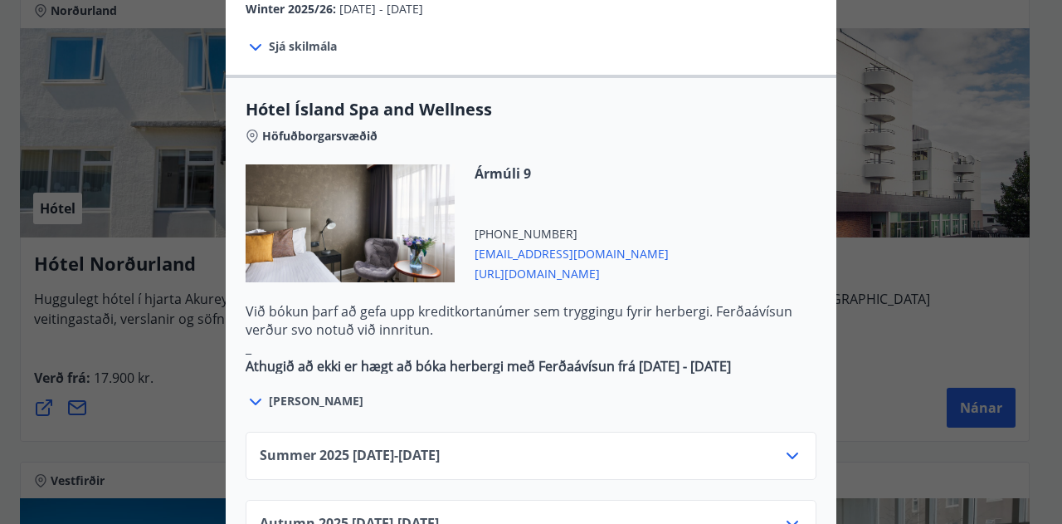
click at [526, 514] on div "Autumn [PHONE_NUMBER][DATE] - [DATE]" at bounding box center [531, 530] width 543 height 33
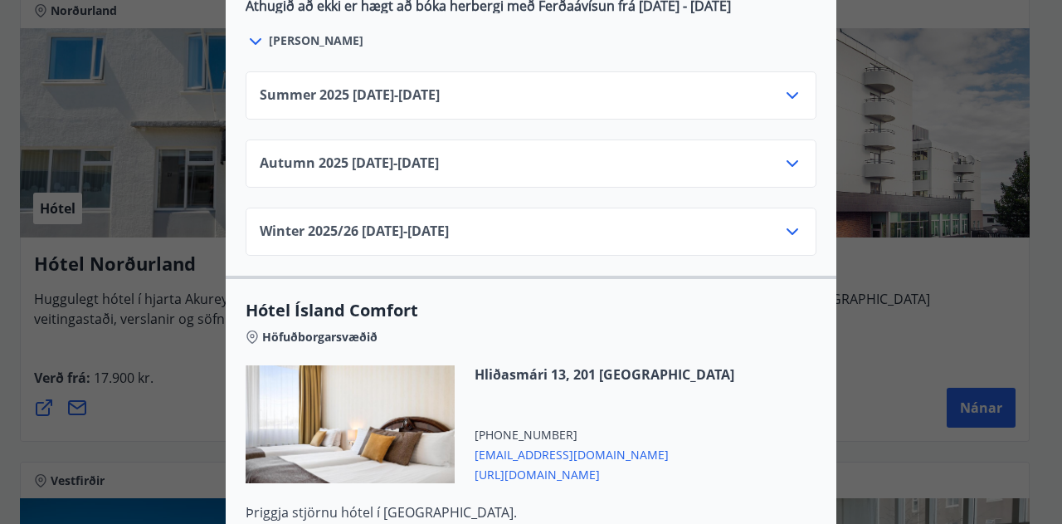
scroll to position [1246, 0]
click at [788, 154] on icon at bounding box center [793, 164] width 20 height 20
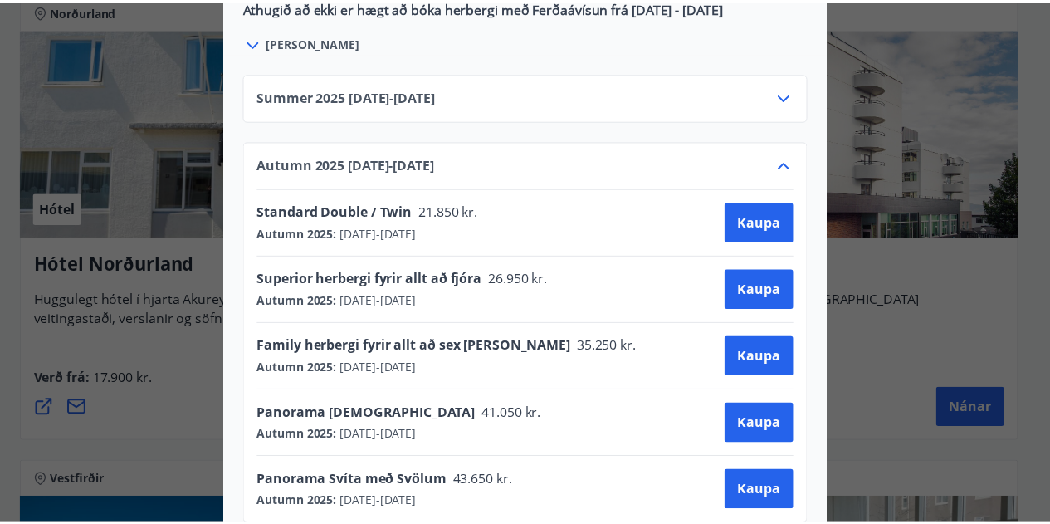
scroll to position [0, 0]
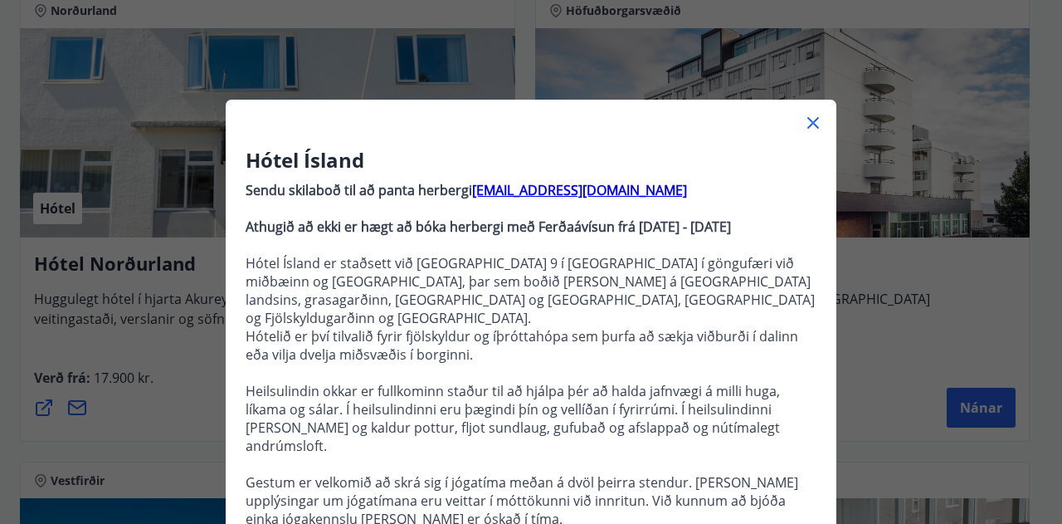
click at [881, 303] on div "Hótel Ísland Sendu skilaboð til að panta herbergi [EMAIL_ADDRESS][DOMAIN_NAME] …" at bounding box center [531, 262] width 1062 height 524
click at [817, 123] on div at bounding box center [531, 116] width 611 height 33
click at [808, 124] on icon at bounding box center [814, 123] width 12 height 12
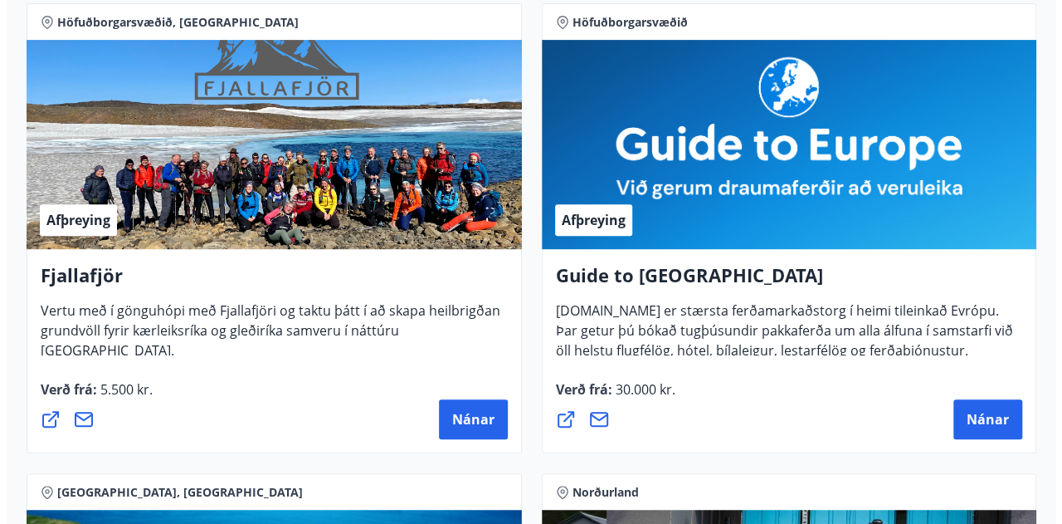
scroll to position [361, 0]
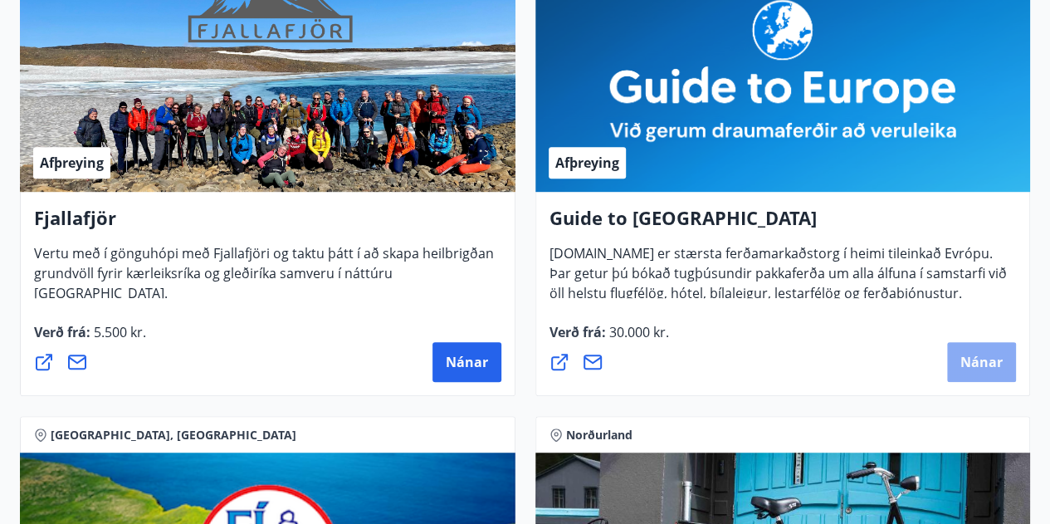
click at [976, 364] on span "Nánar" at bounding box center [981, 362] width 42 height 18
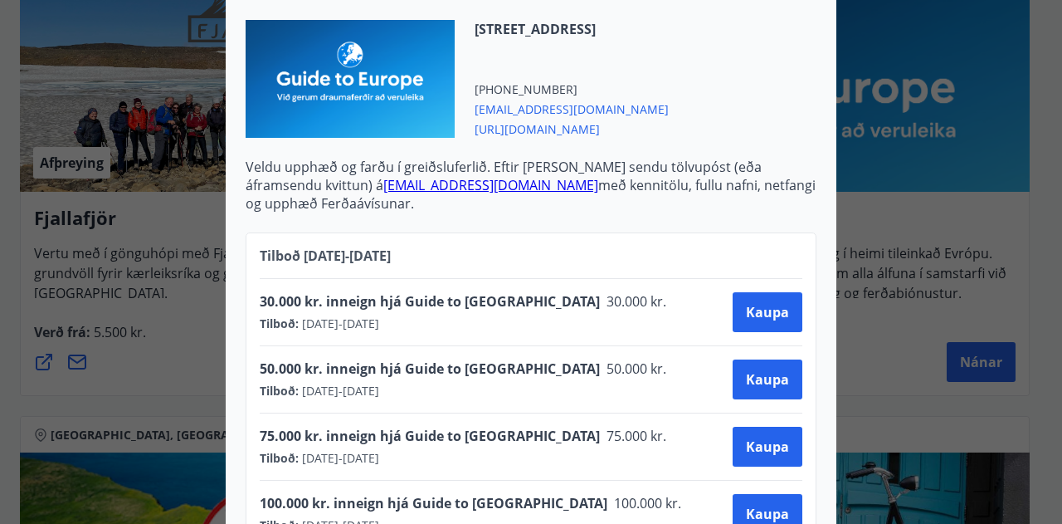
scroll to position [813, 0]
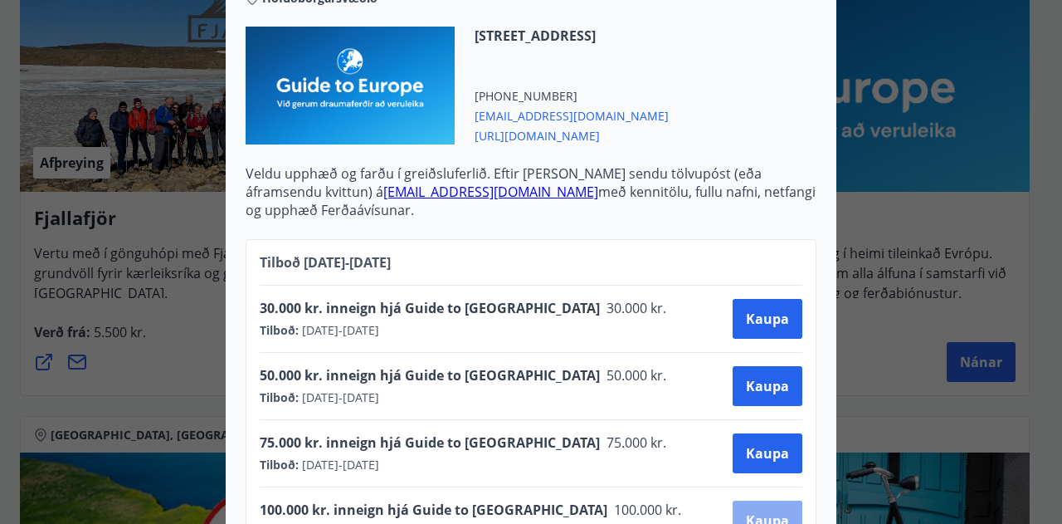
click at [746, 511] on span "Kaupa" at bounding box center [767, 520] width 43 height 18
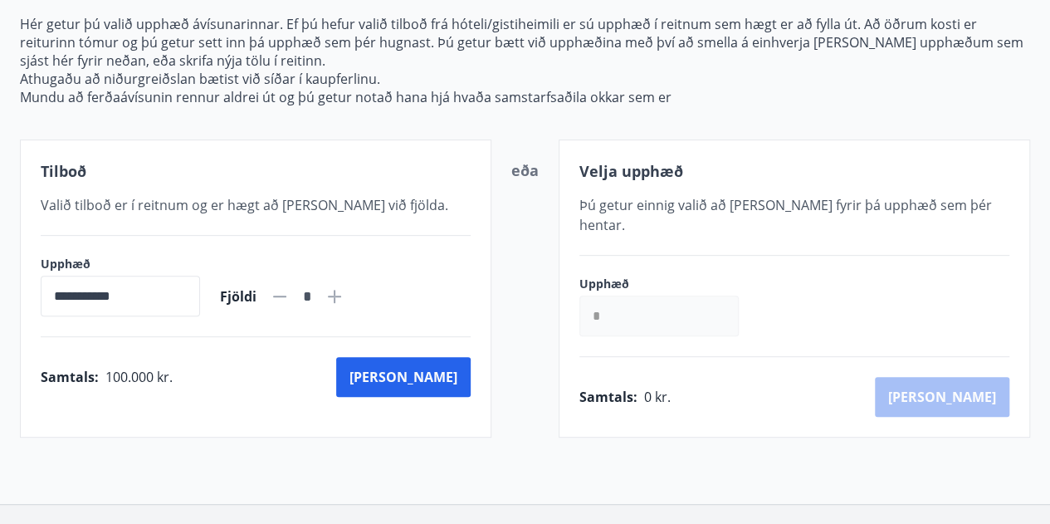
scroll to position [193, 0]
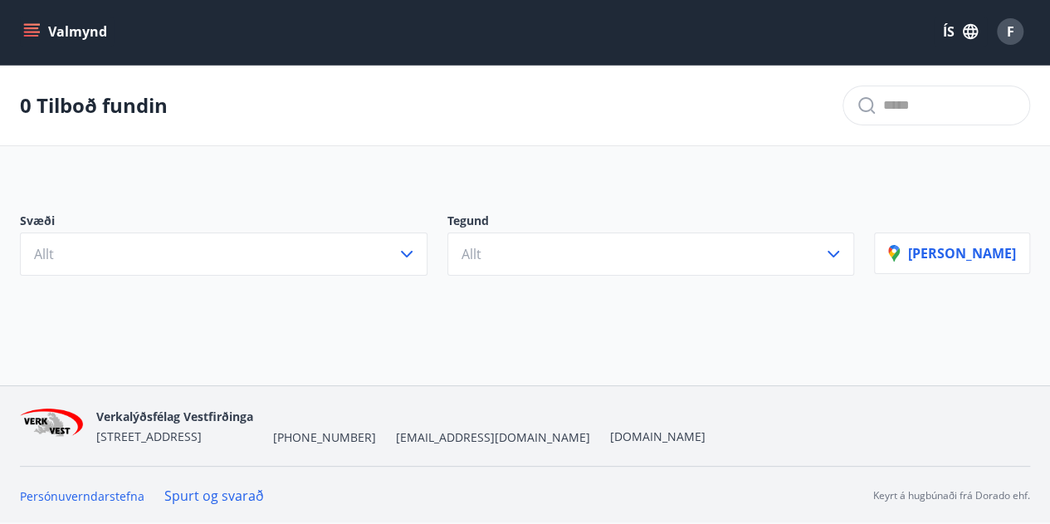
click at [38, 37] on icon "menu" at bounding box center [31, 31] width 17 height 17
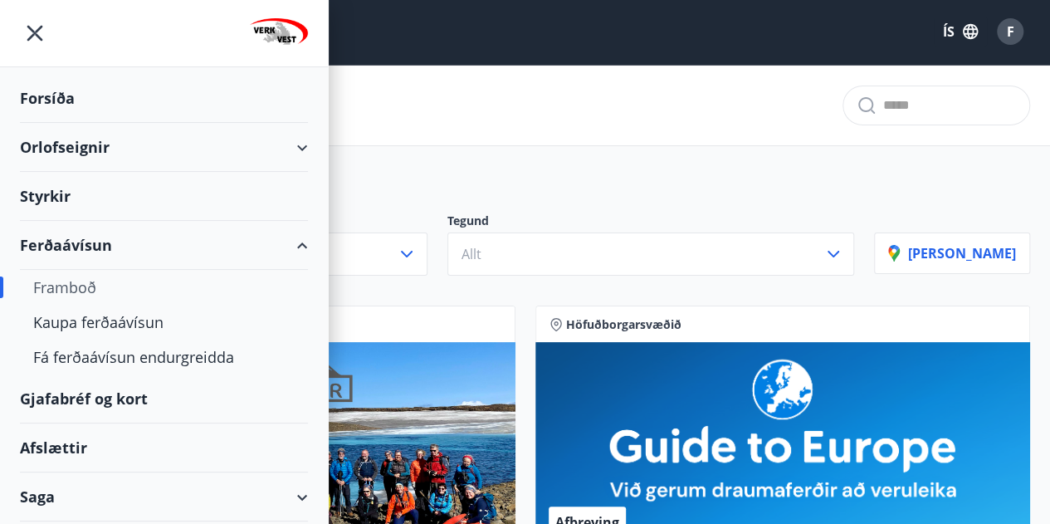
click at [104, 404] on div "Gjafabréf og kort" at bounding box center [164, 398] width 288 height 49
click at [50, 450] on div "Afslættir" at bounding box center [164, 447] width 288 height 49
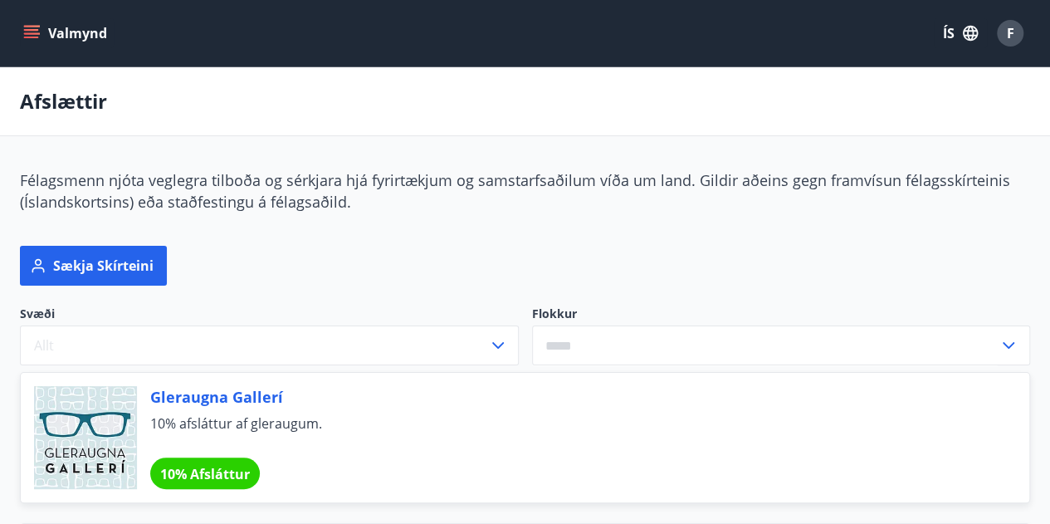
click at [45, 37] on button "Valmynd" at bounding box center [67, 33] width 94 height 30
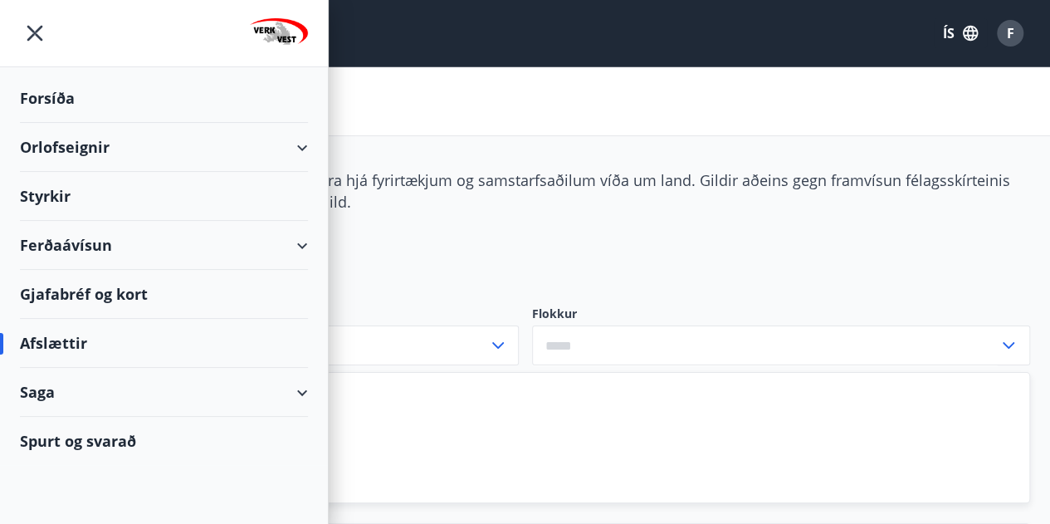
click at [300, 135] on div "Orlofseignir" at bounding box center [164, 147] width 288 height 49
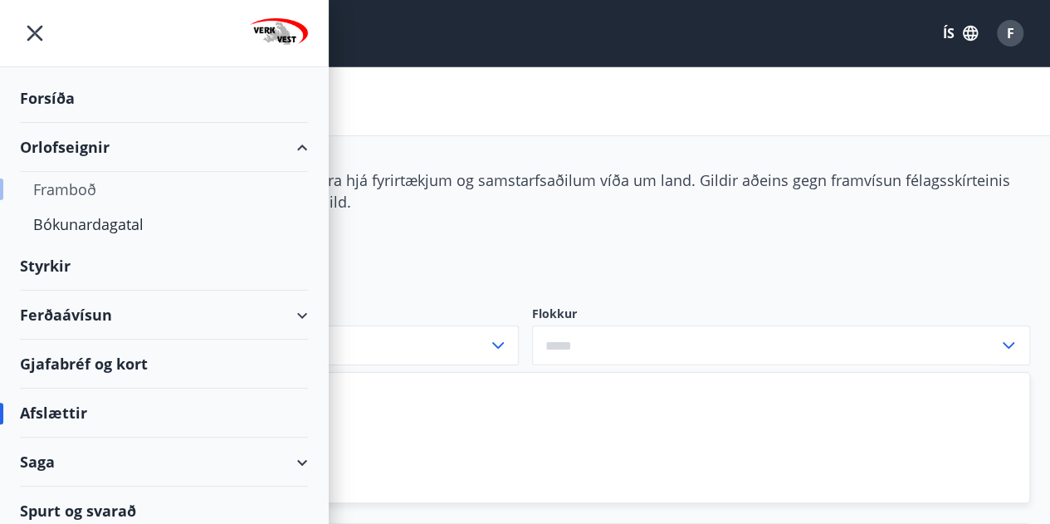
click at [76, 193] on div "Framboð" at bounding box center [163, 189] width 261 height 35
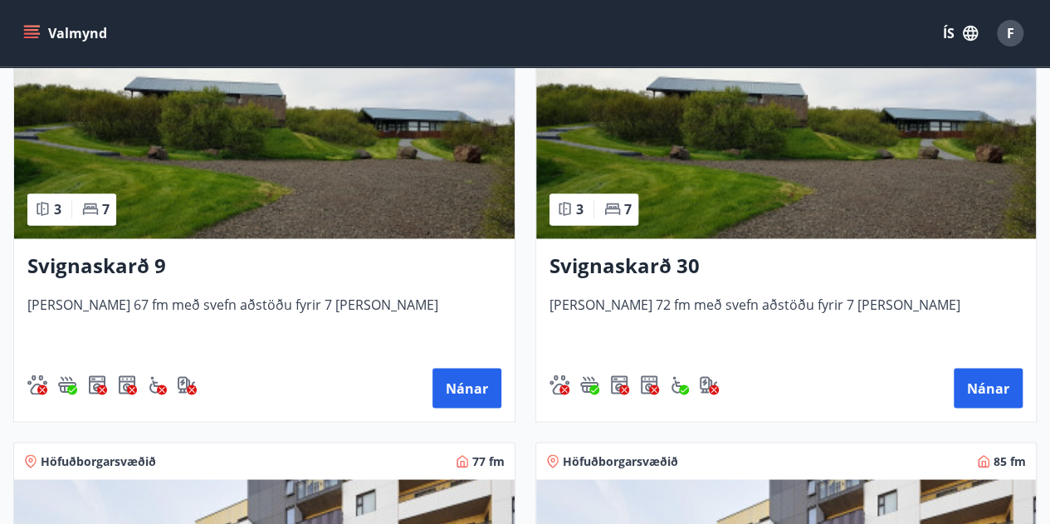
scroll to position [1269, 0]
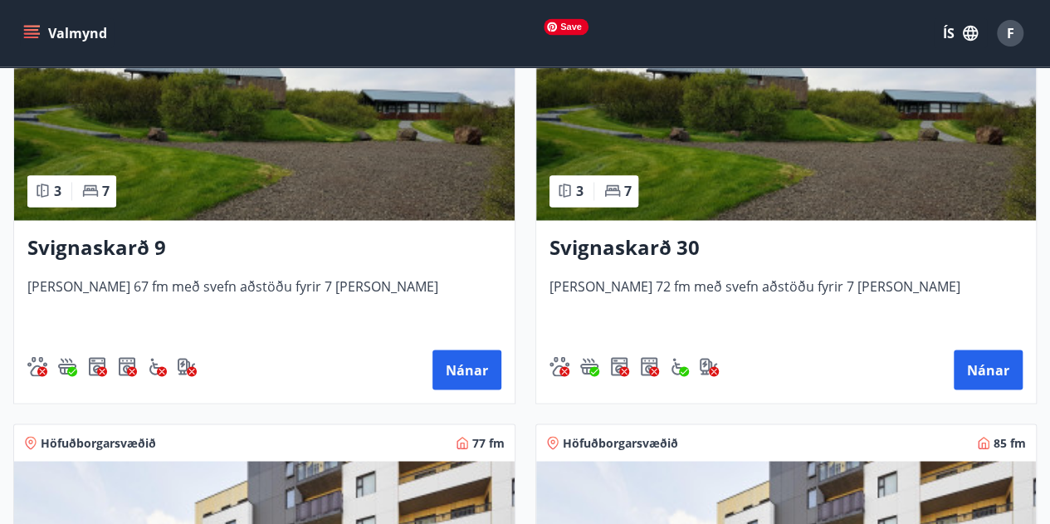
click at [749, 193] on img at bounding box center [786, 115] width 500 height 209
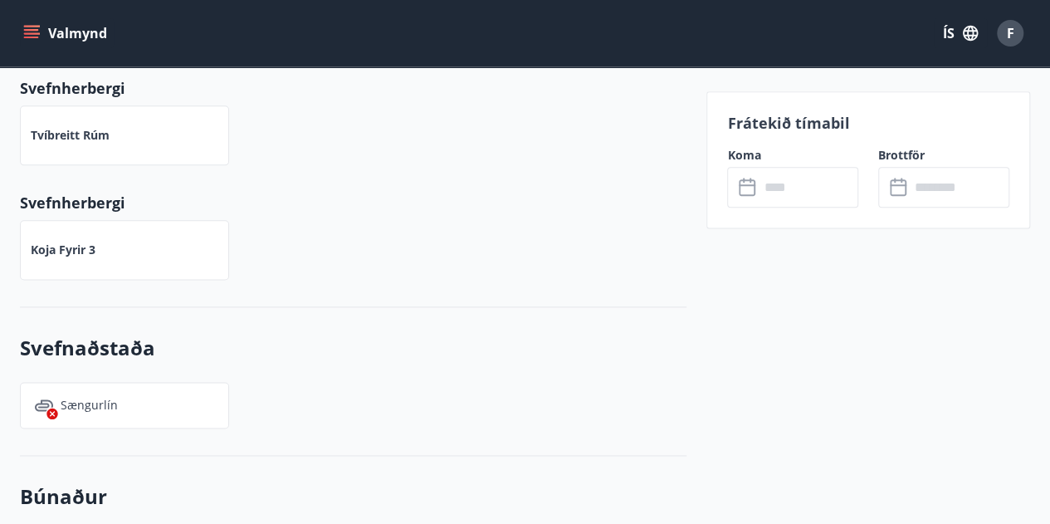
scroll to position [958, 0]
click at [750, 190] on icon at bounding box center [749, 188] width 20 height 20
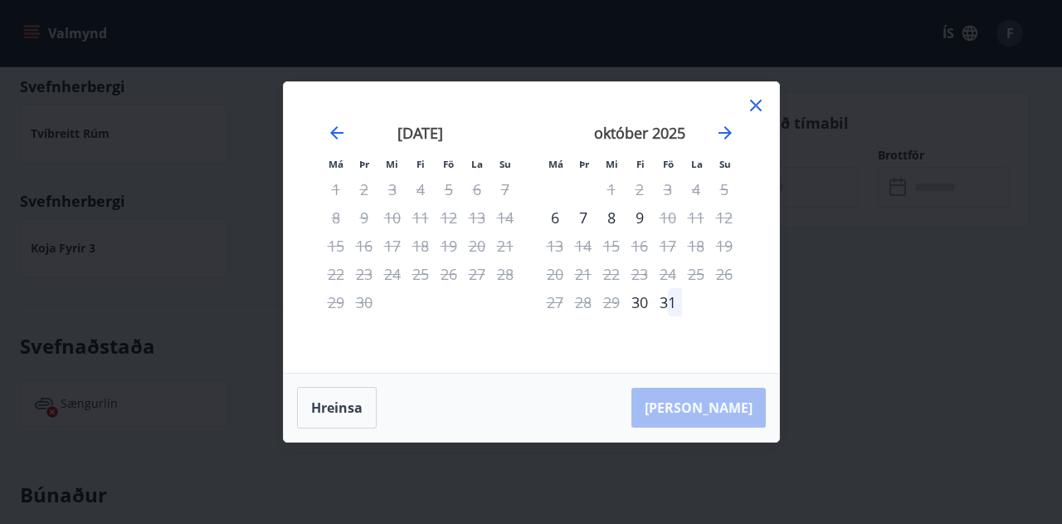
click at [710, 137] on div "október 2025" at bounding box center [640, 138] width 198 height 73
click at [723, 130] on icon "Move forward to switch to the next month." at bounding box center [725, 133] width 20 height 20
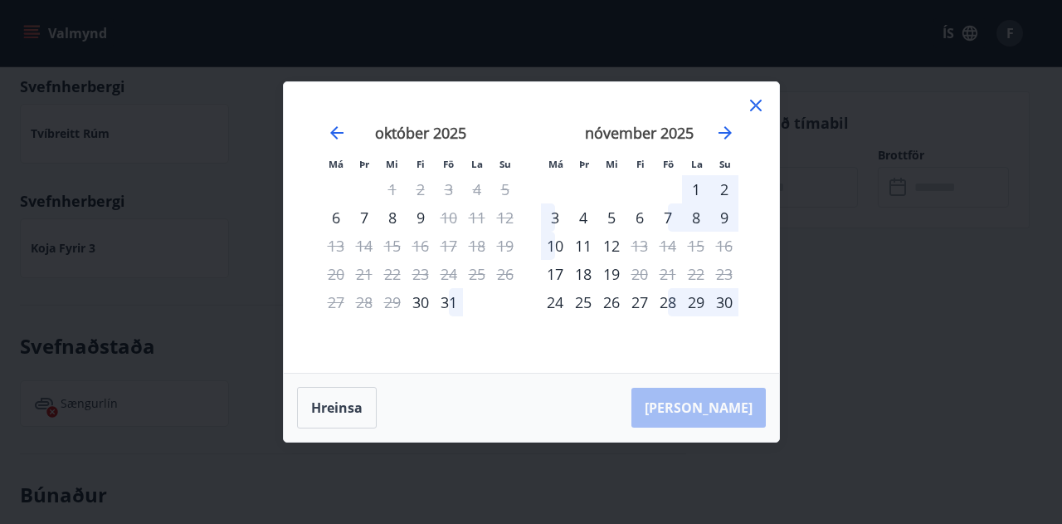
click at [665, 307] on div "28" at bounding box center [668, 302] width 28 height 28
click at [622, 292] on div "26" at bounding box center [612, 302] width 28 height 28
click at [574, 298] on div "25" at bounding box center [583, 302] width 28 height 28
click at [755, 110] on icon at bounding box center [756, 105] width 20 height 20
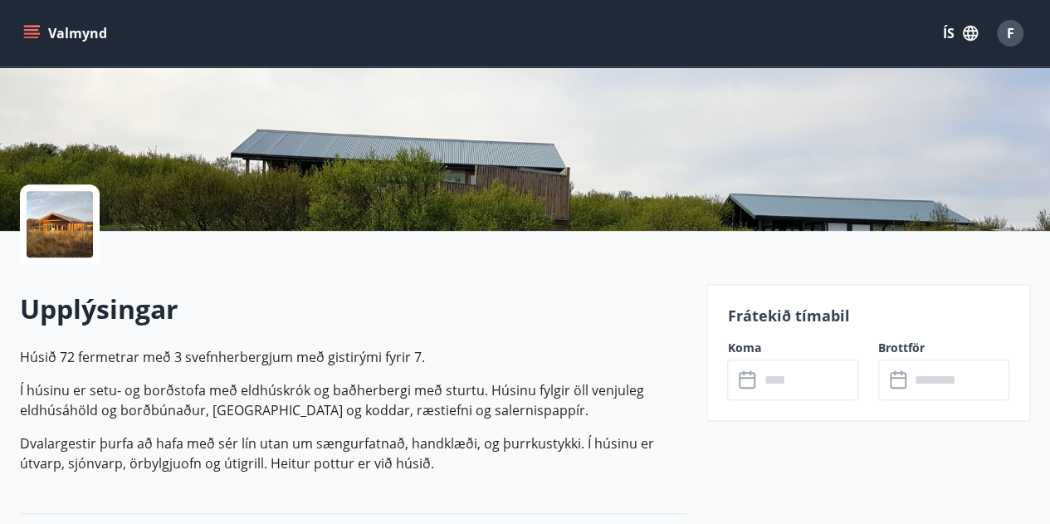
scroll to position [71, 0]
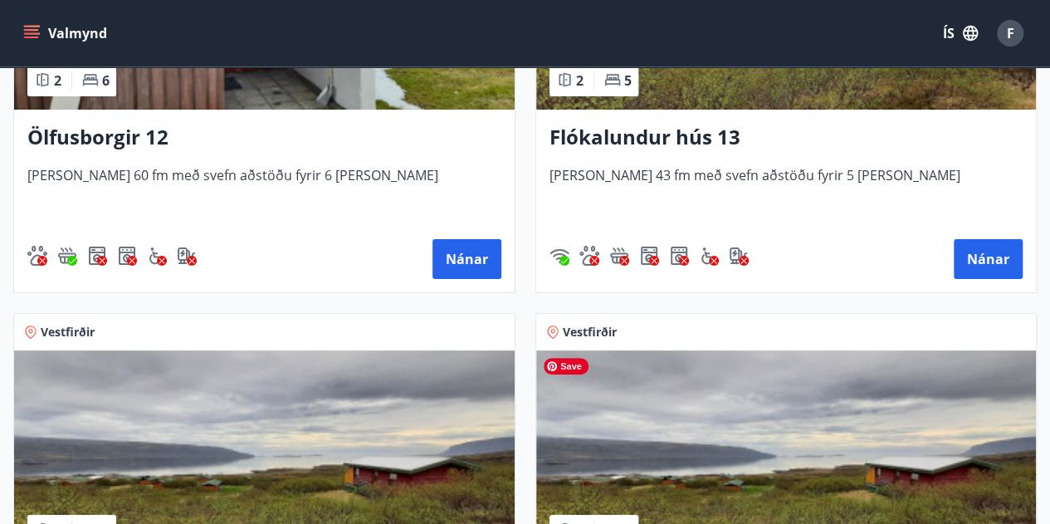
scroll to position [2951, 0]
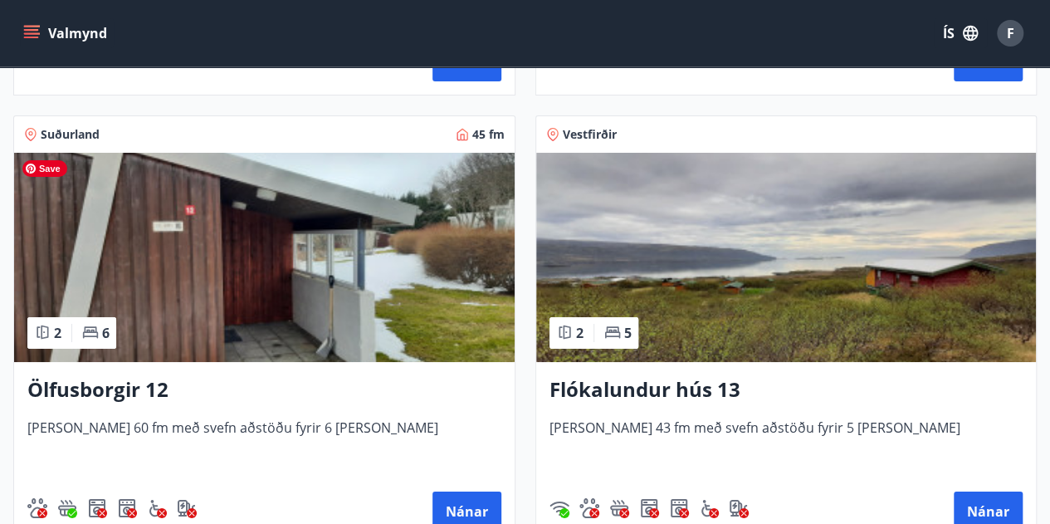
click at [442, 263] on img at bounding box center [264, 257] width 500 height 209
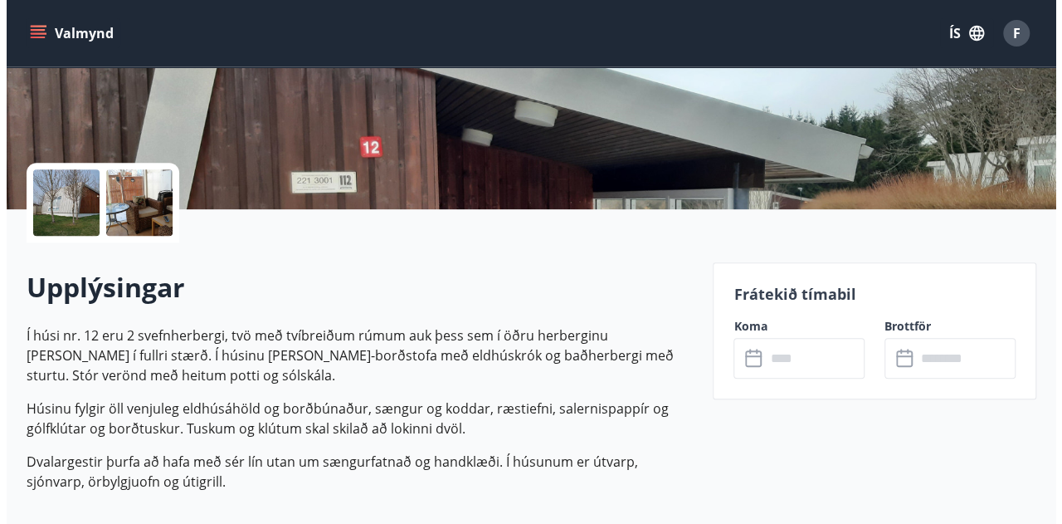
scroll to position [113, 0]
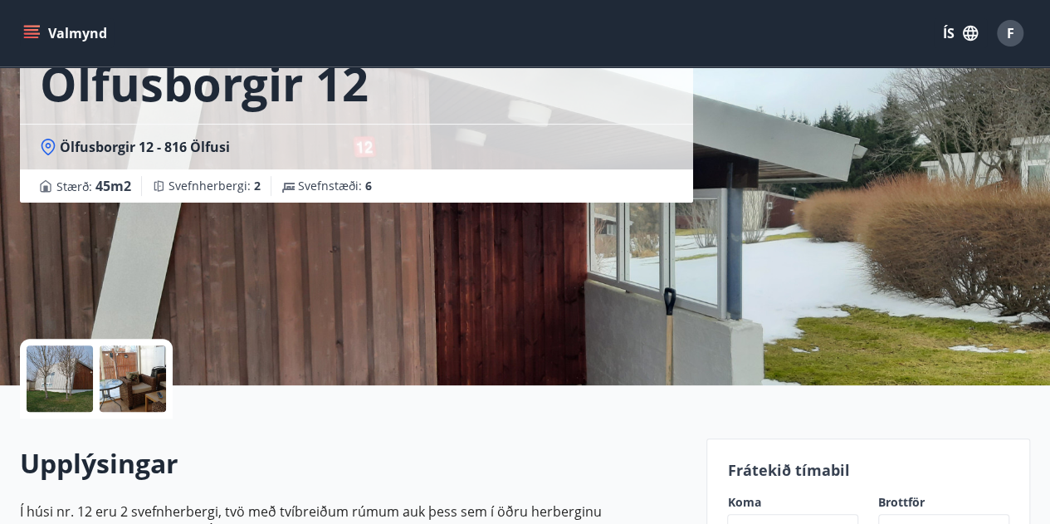
click at [58, 370] on div at bounding box center [60, 378] width 66 height 66
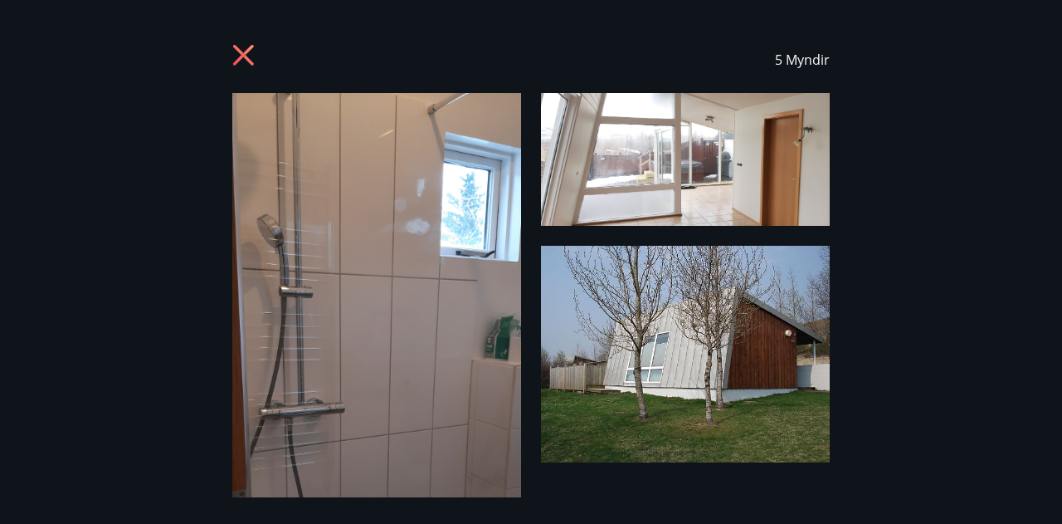
click at [227, 374] on div "5 Myndir" at bounding box center [531, 262] width 1062 height 471
click at [267, 384] on img at bounding box center [376, 406] width 289 height 627
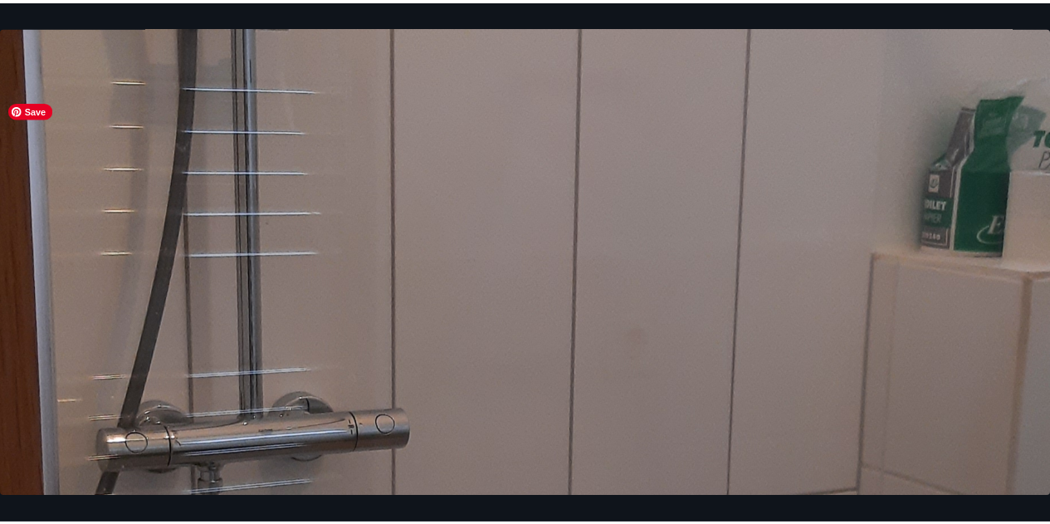
scroll to position [0, 0]
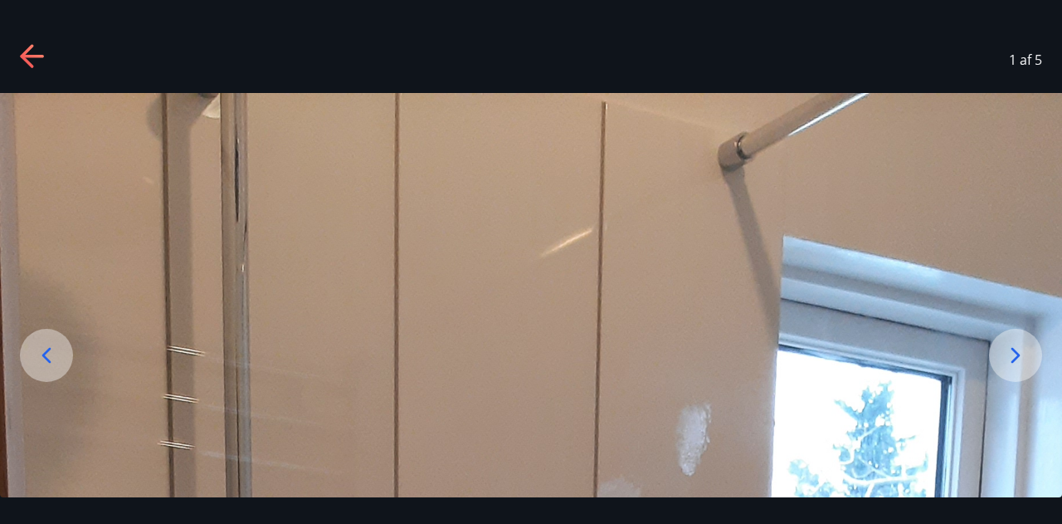
click at [20, 50] on icon at bounding box center [33, 57] width 27 height 27
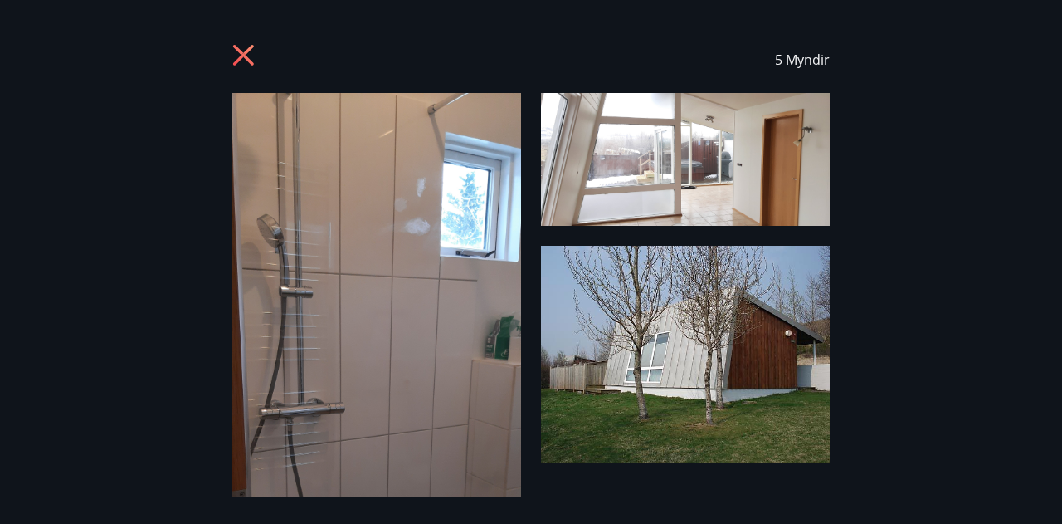
click at [248, 56] on icon at bounding box center [245, 57] width 27 height 27
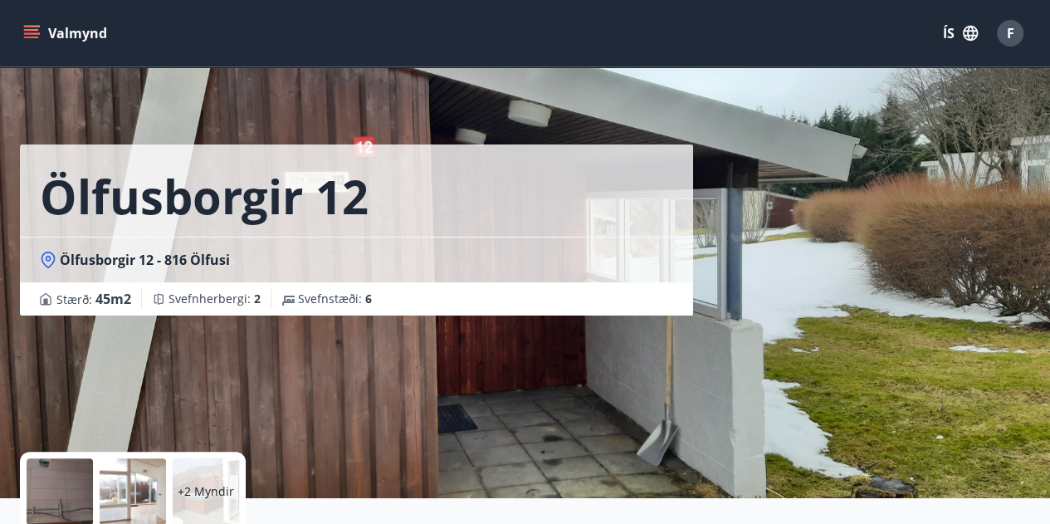
click at [33, 12] on div "Valmynd ÍS F" at bounding box center [525, 33] width 1050 height 66
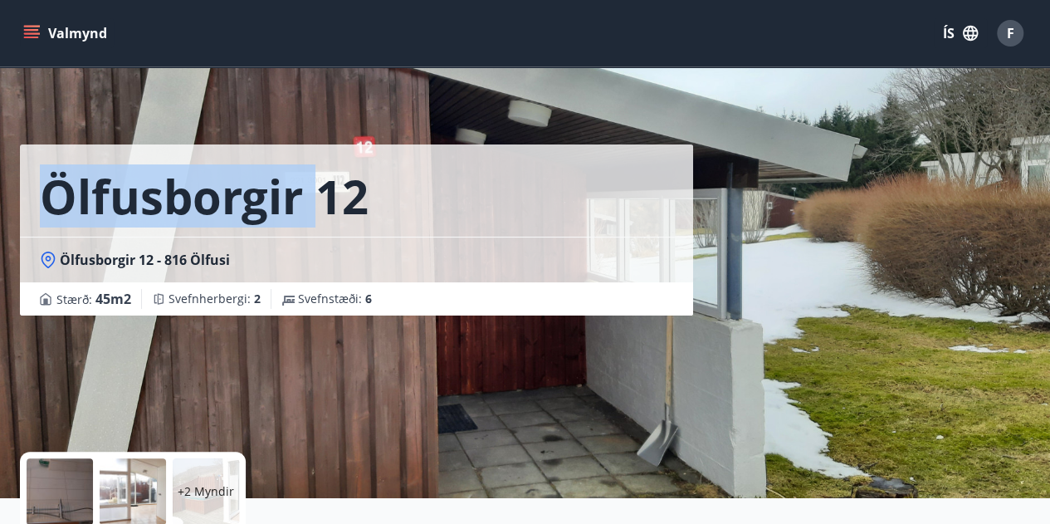
click at [33, 13] on div "Valmynd ÍS F" at bounding box center [525, 33] width 1010 height 40
click at [33, 23] on button "Valmynd" at bounding box center [67, 33] width 94 height 30
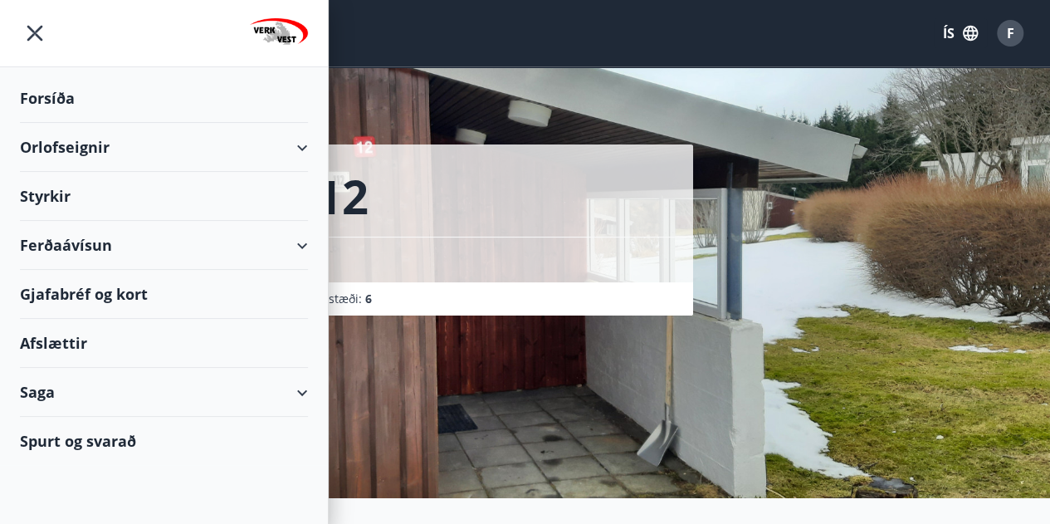
click at [66, 149] on div "Orlofseignir" at bounding box center [164, 147] width 288 height 49
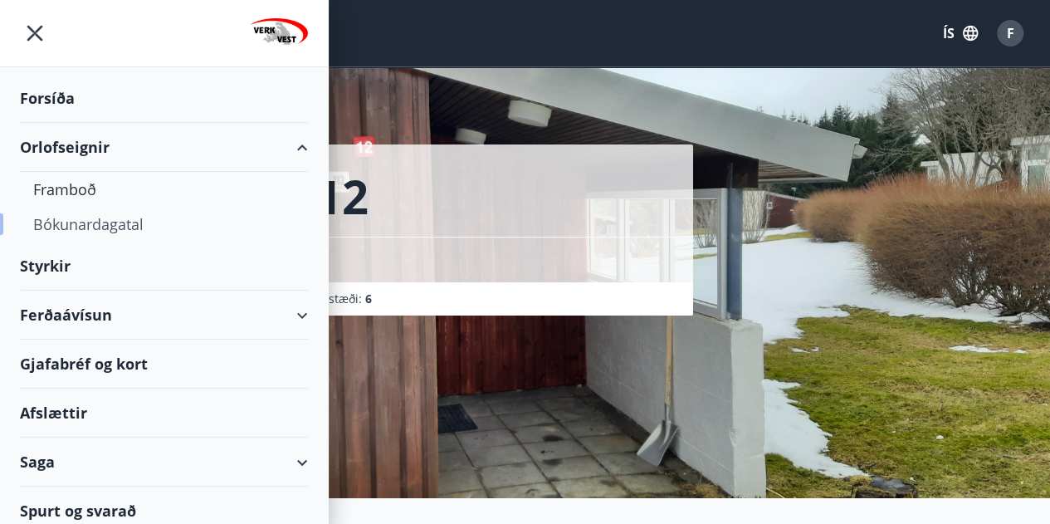
click at [74, 220] on div "Bókunardagatal" at bounding box center [163, 224] width 261 height 35
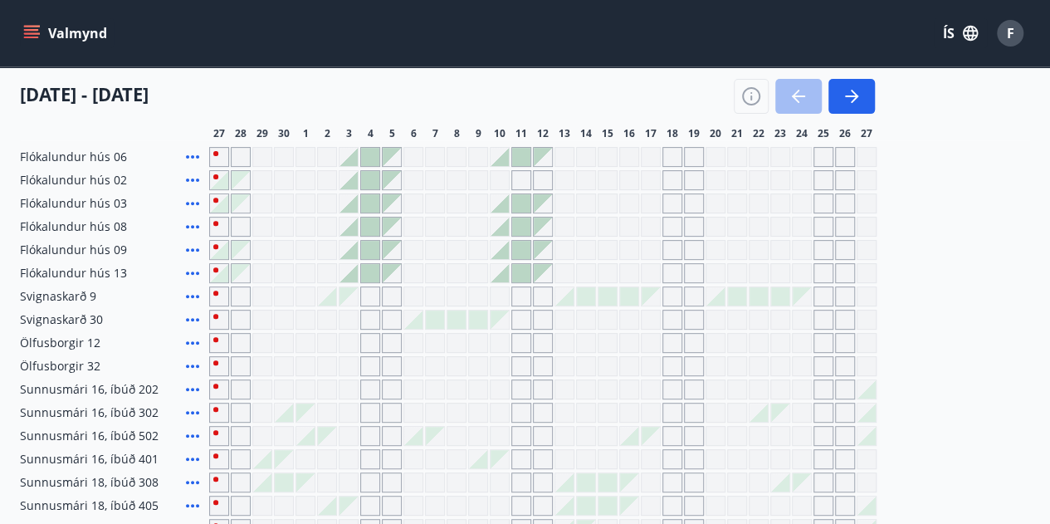
scroll to position [198, 0]
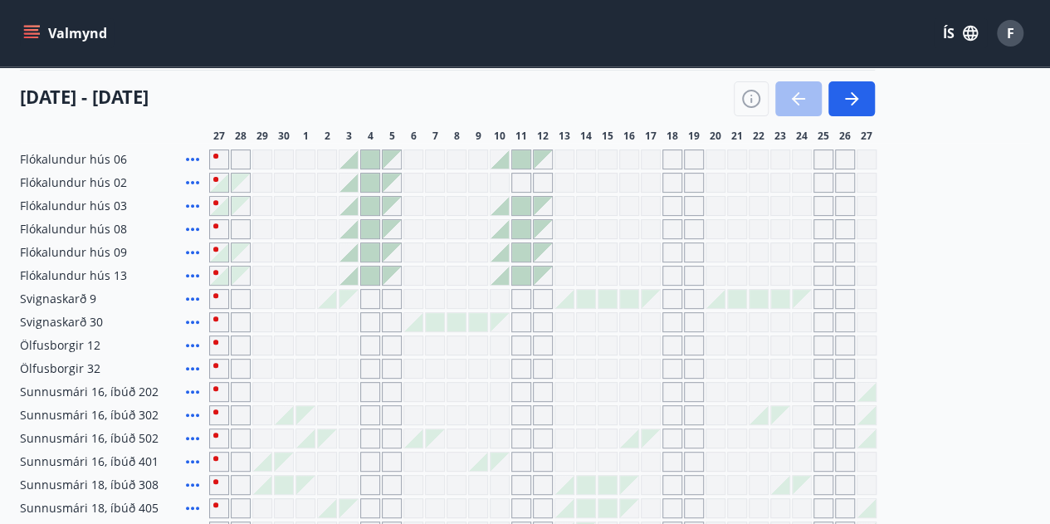
click at [465, 295] on div "Gráir dagar eru ekki bókanlegir" at bounding box center [457, 299] width 20 height 20
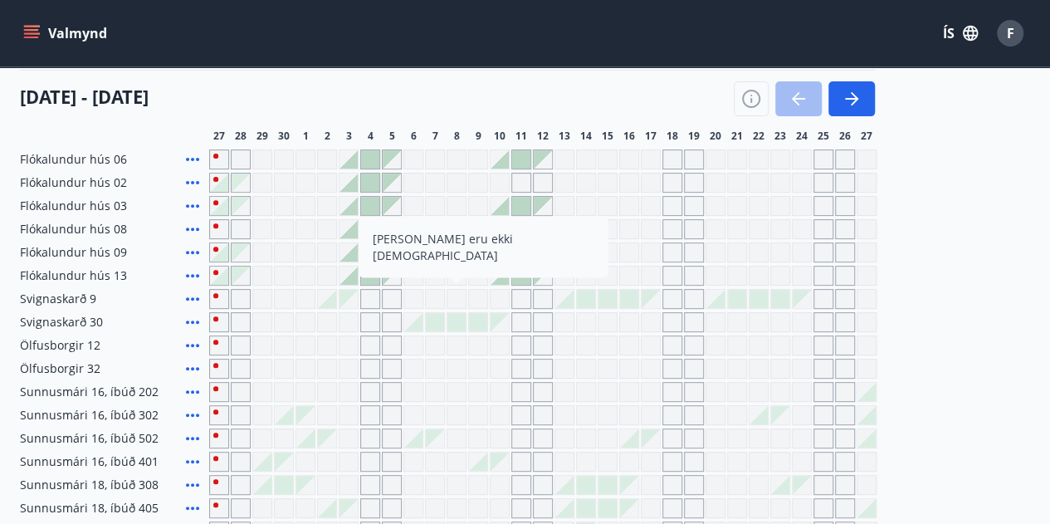
scroll to position [26, 0]
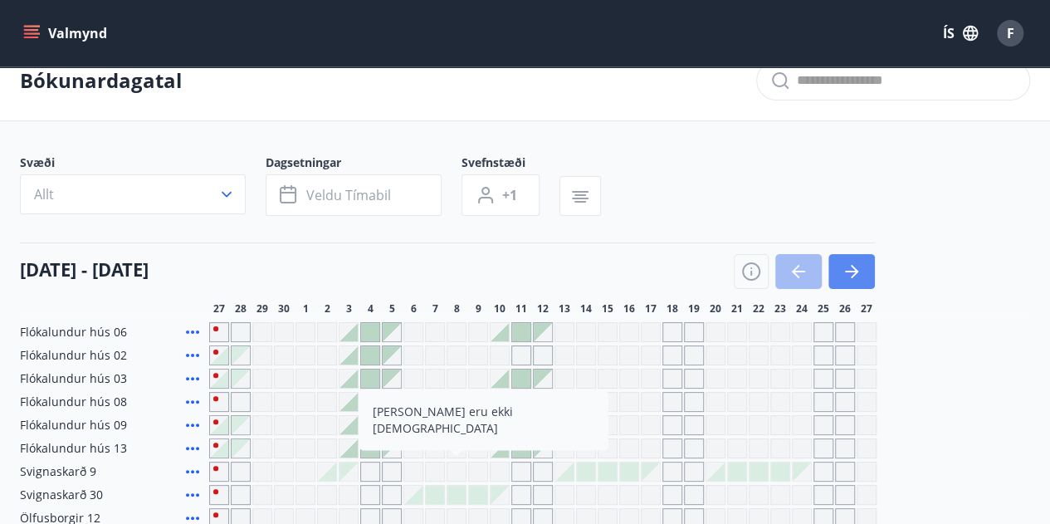
click at [855, 271] on icon "button" at bounding box center [851, 272] width 13 height 2
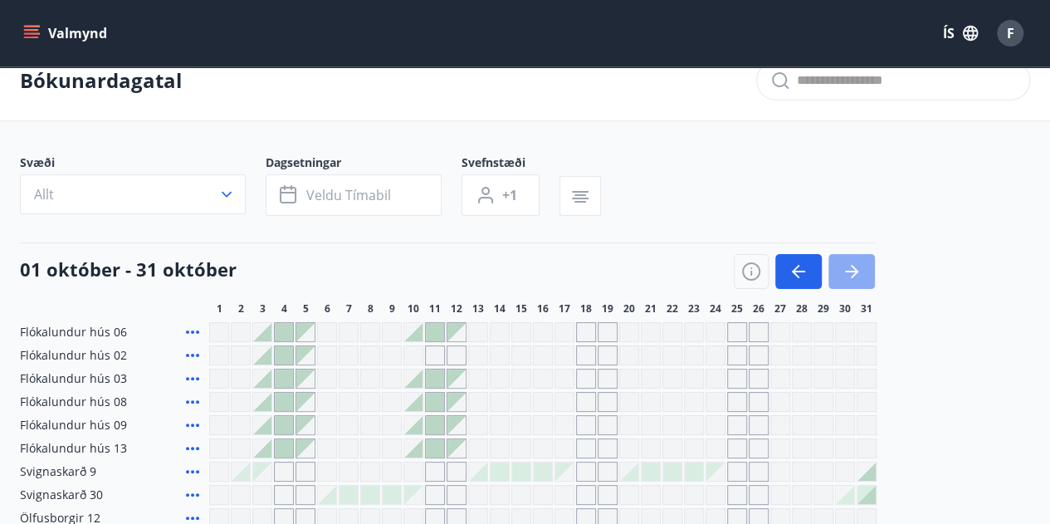
click at [862, 263] on button "button" at bounding box center [851, 271] width 46 height 35
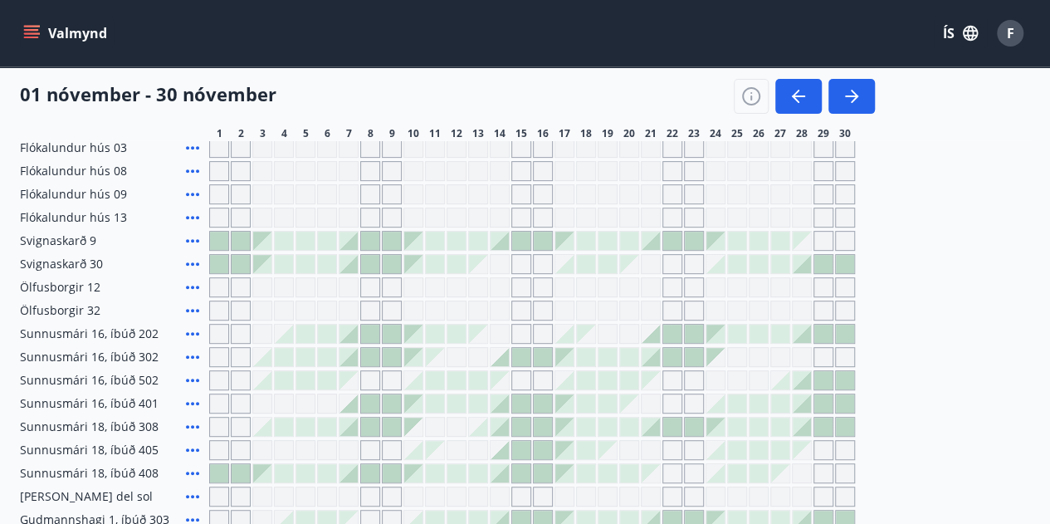
scroll to position [276, 0]
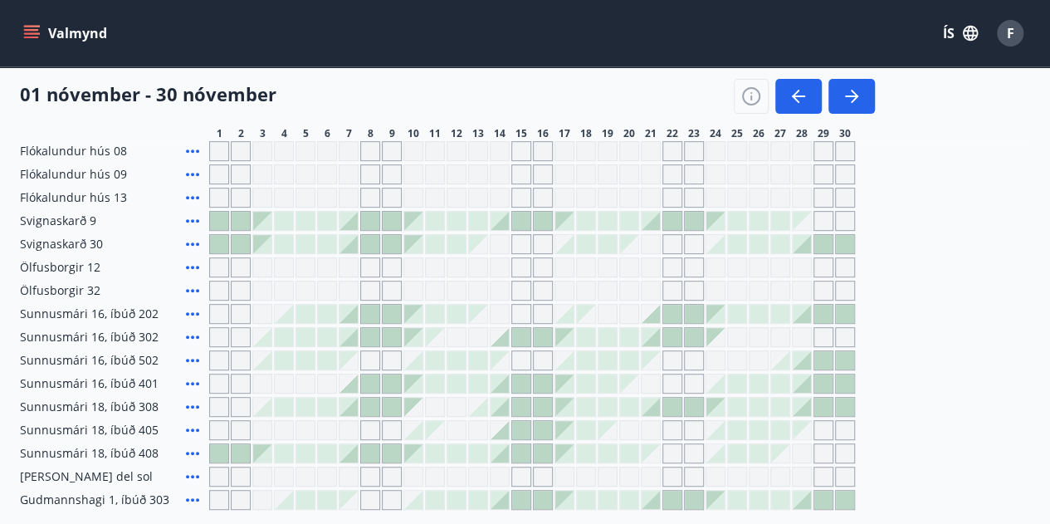
click at [353, 222] on div at bounding box center [348, 221] width 18 height 18
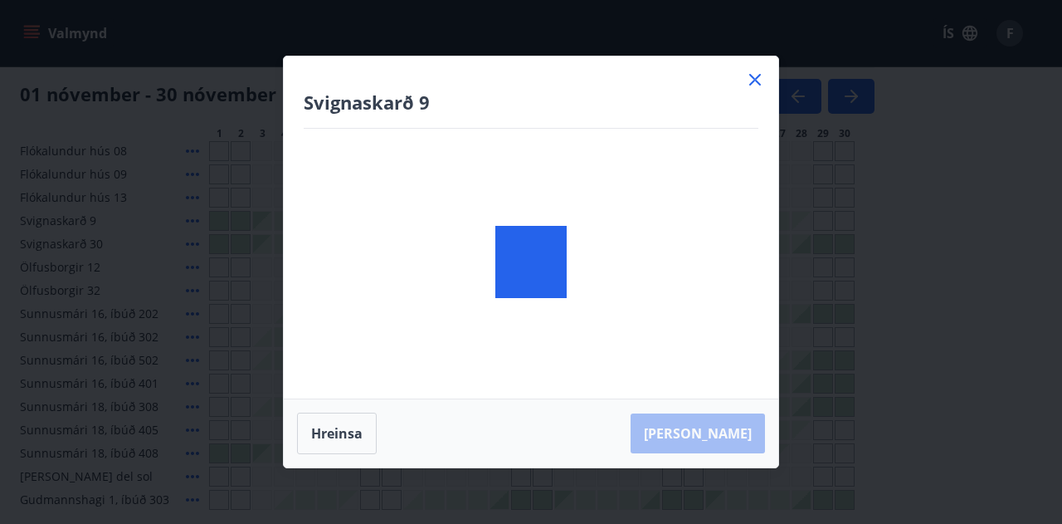
click at [410, 213] on div at bounding box center [531, 261] width 495 height 411
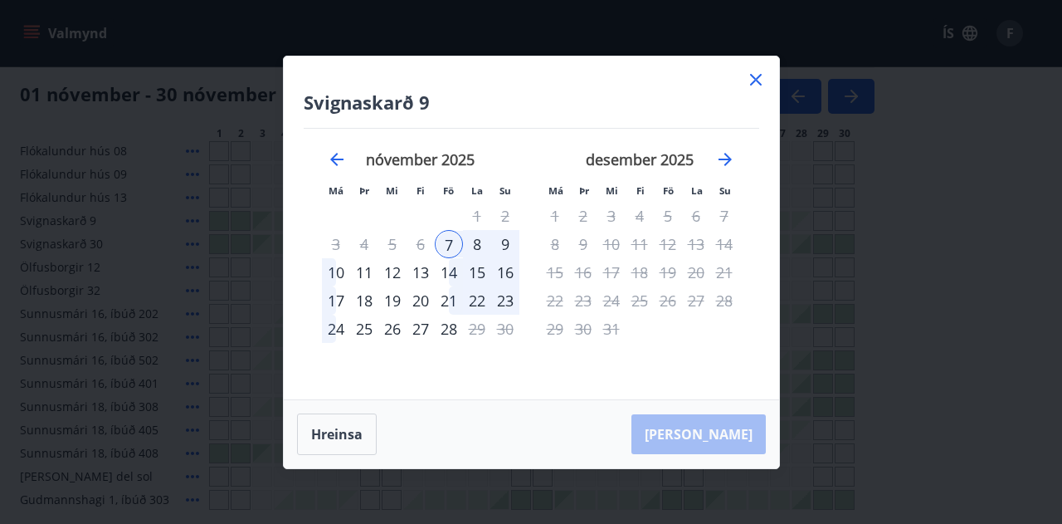
click at [334, 275] on div "10" at bounding box center [336, 272] width 28 height 28
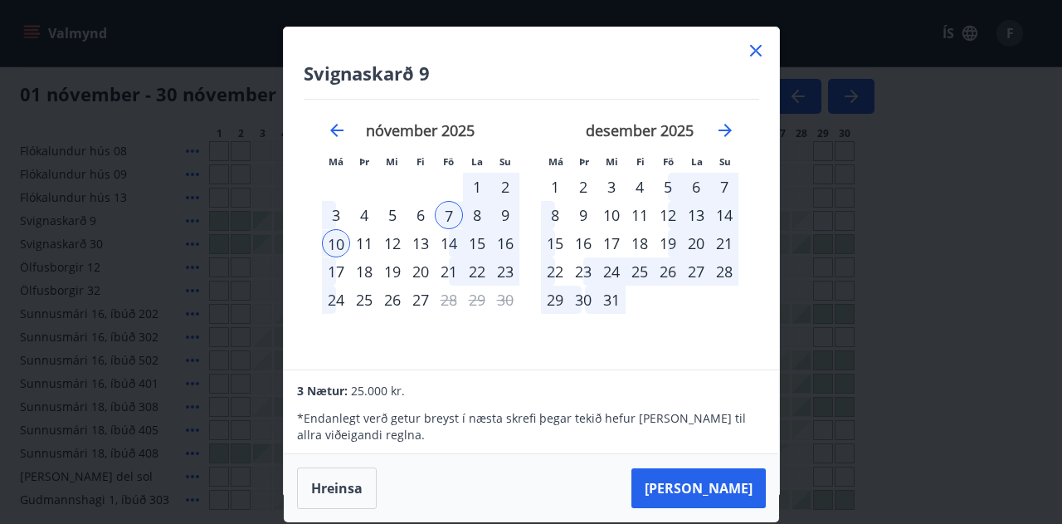
click at [749, 54] on icon at bounding box center [756, 51] width 20 height 20
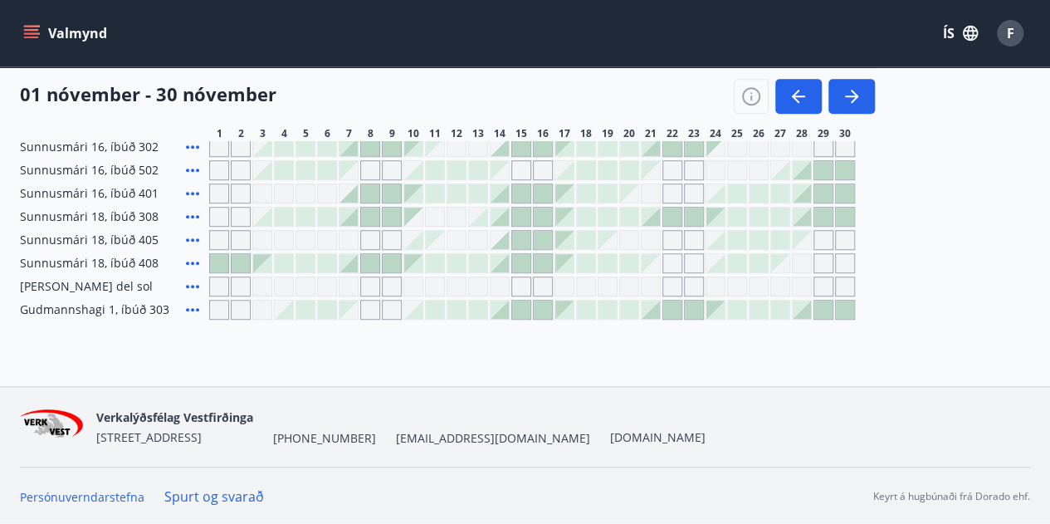
scroll to position [0, 0]
